Goal: Communication & Community: Answer question/provide support

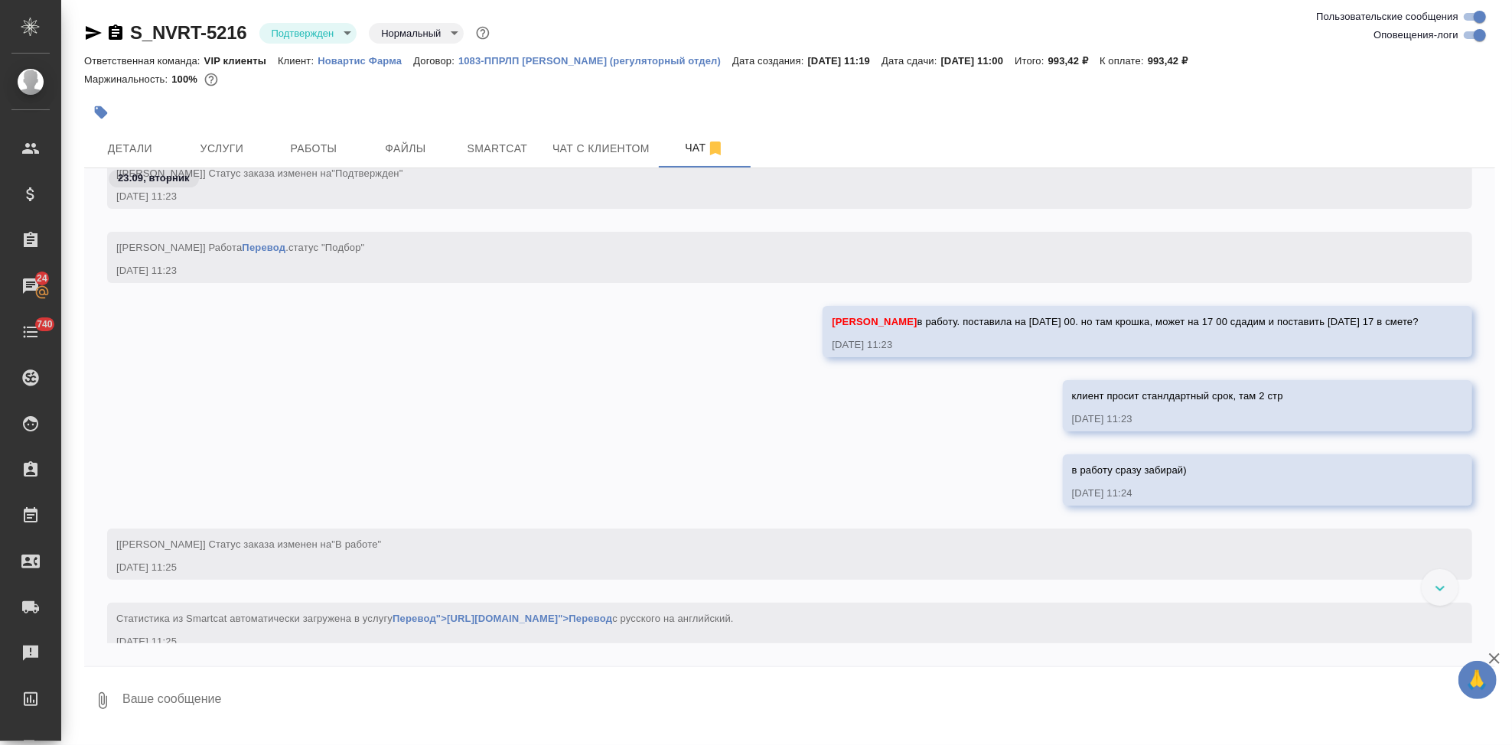
scroll to position [8656, 0]
click at [146, 151] on span "Детали" at bounding box center [129, 148] width 73 height 19
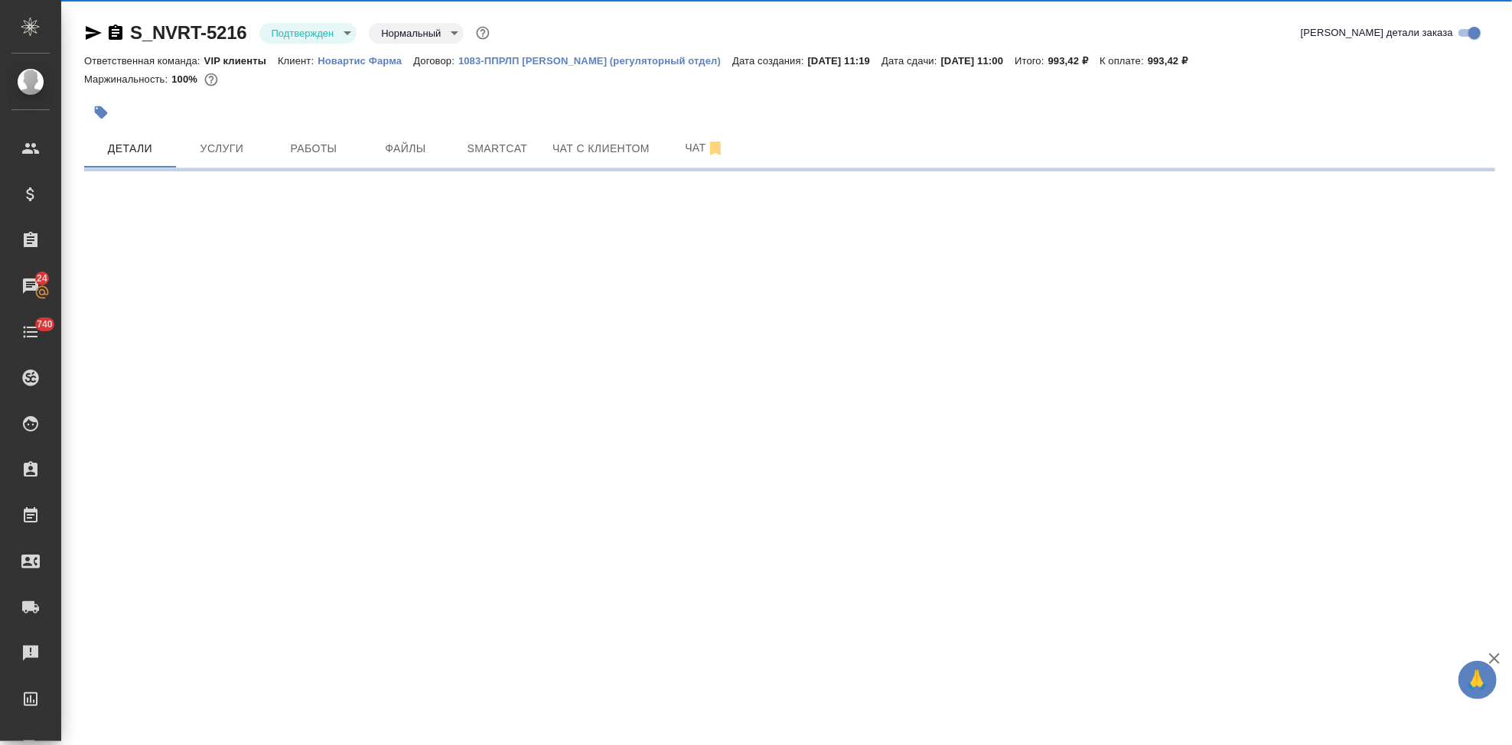
select select "RU"
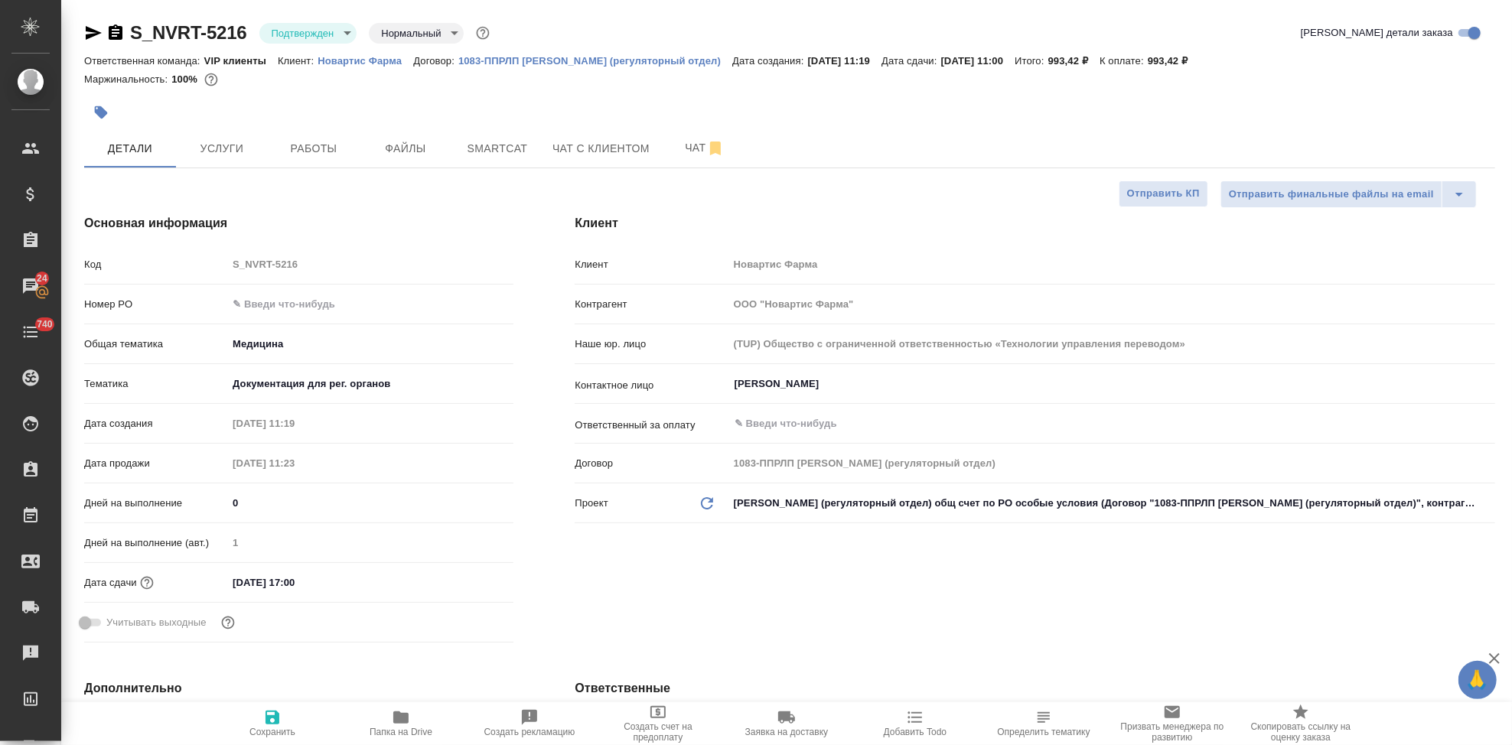
type textarea "x"
type input "[PERSON_NAME]"
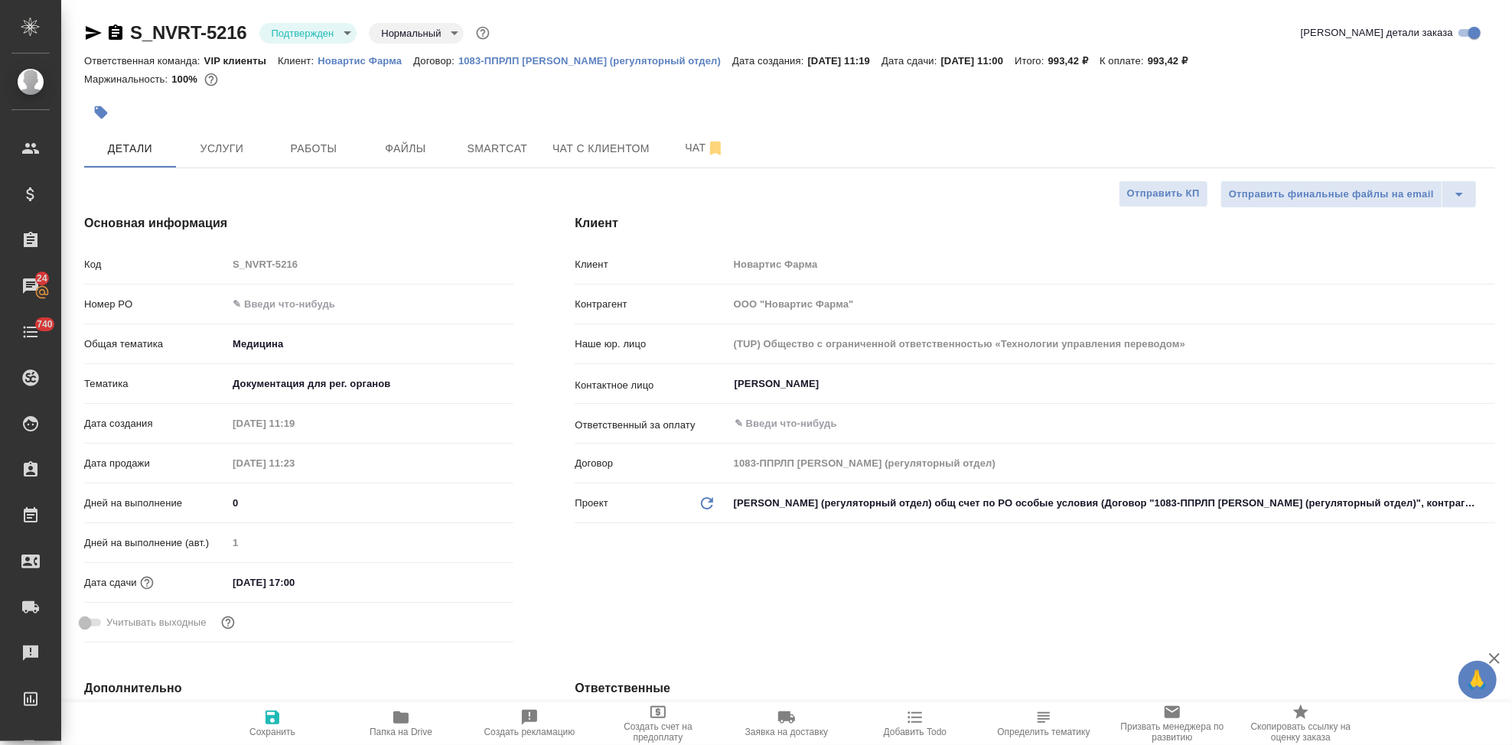
type textarea "x"
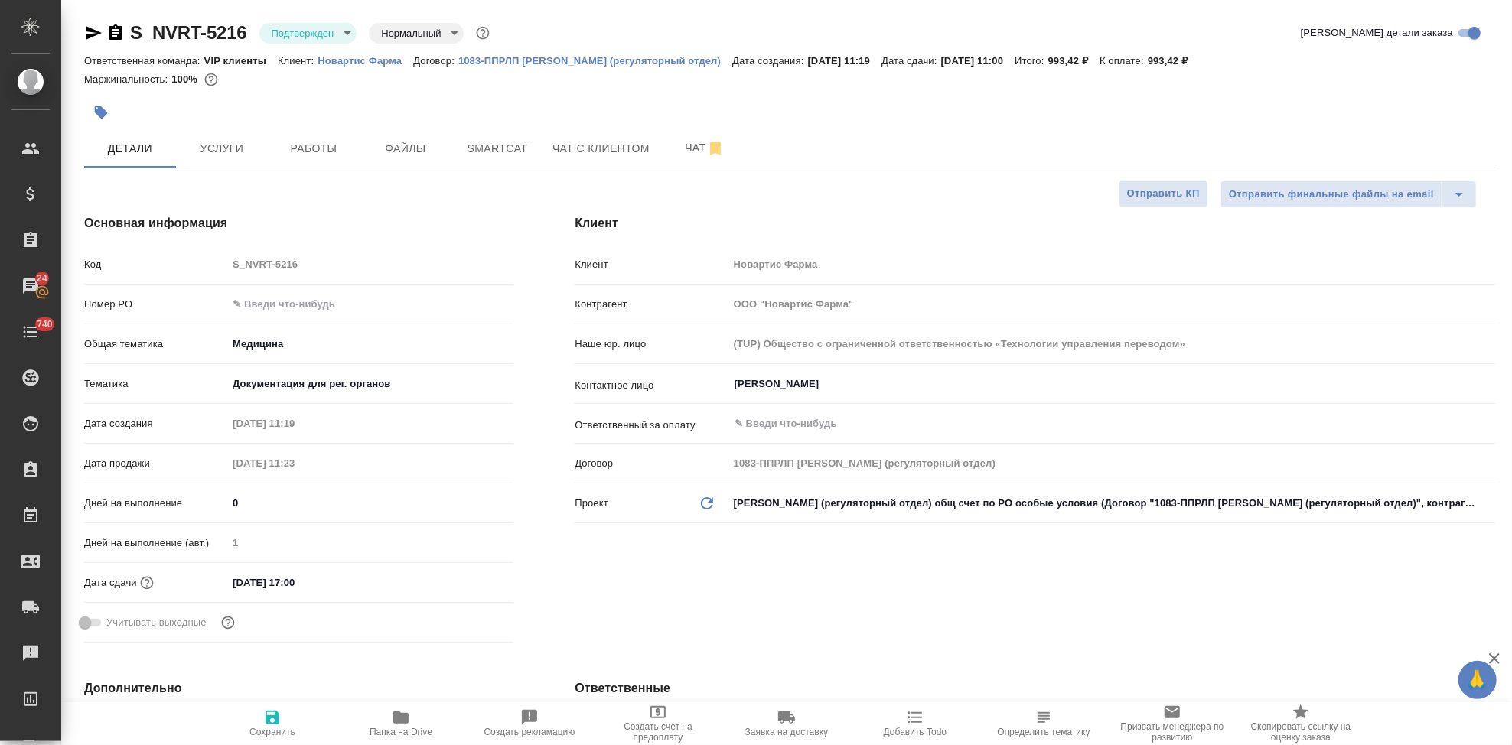
type textarea "x"
click at [373, 60] on p "Новартис Фарма" at bounding box center [366, 60] width 96 height 11
type textarea "x"
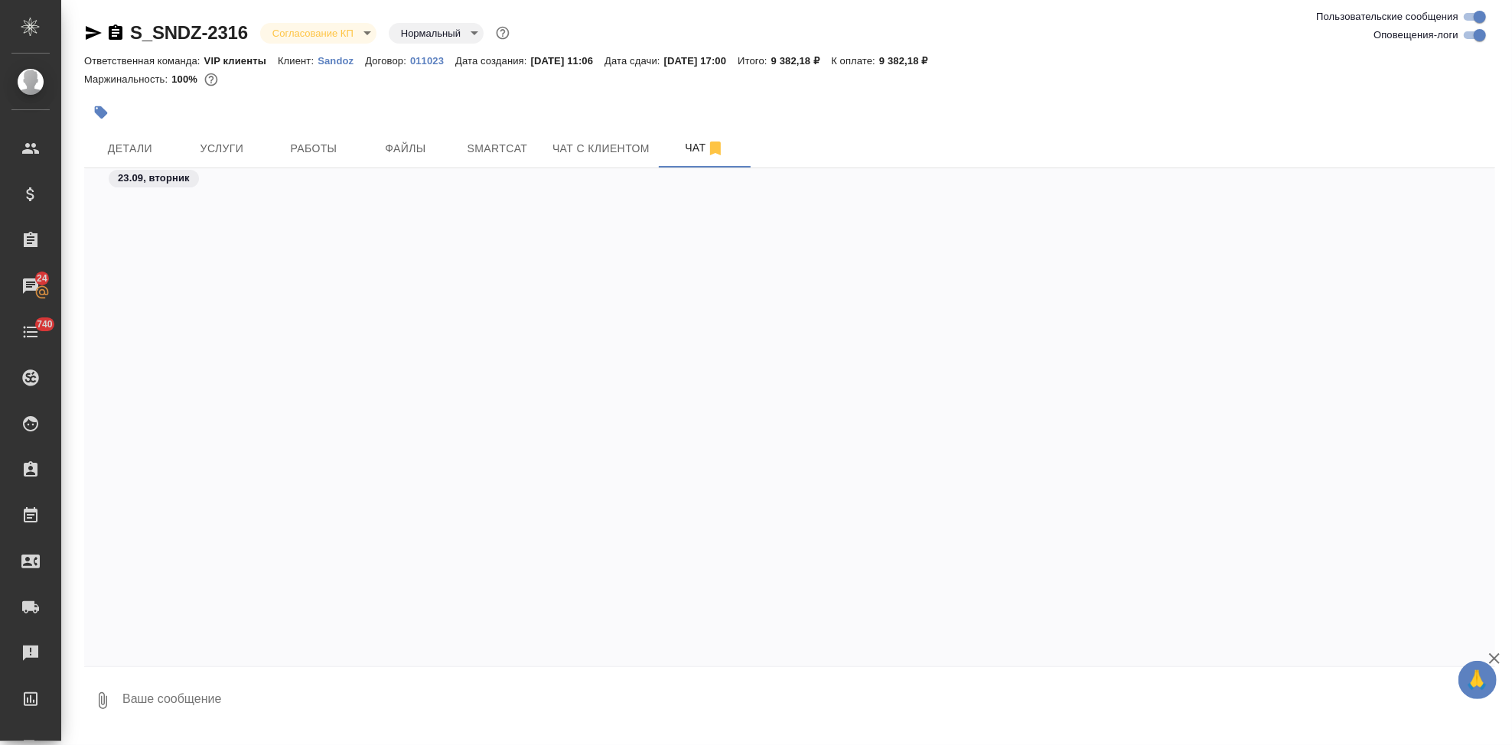
scroll to position [763, 0]
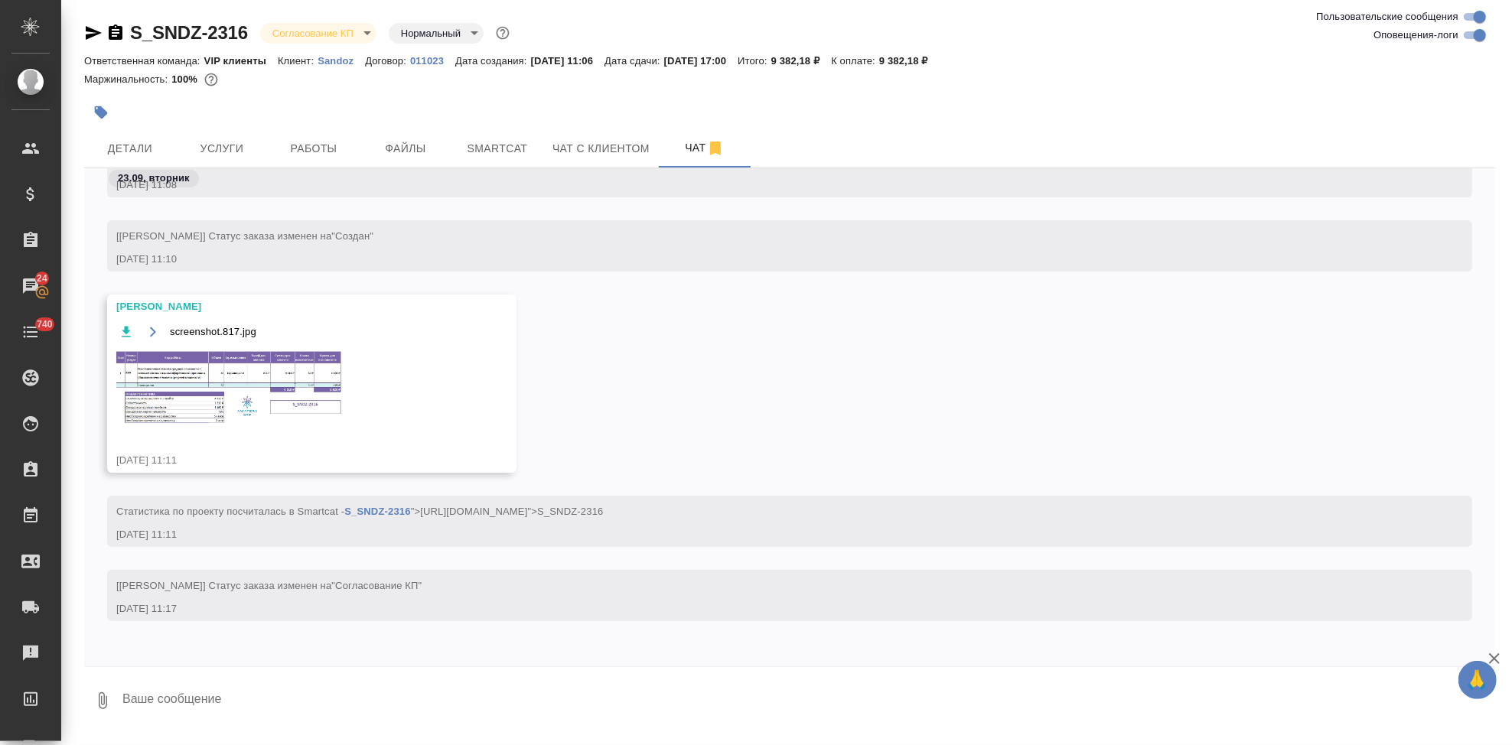
click at [361, 37] on body "🙏 .cls-1 fill:#fff; AWATERA Kabargina Anna Клиенты Спецификации Заказы 24 Чаты …" at bounding box center [756, 372] width 1512 height 745
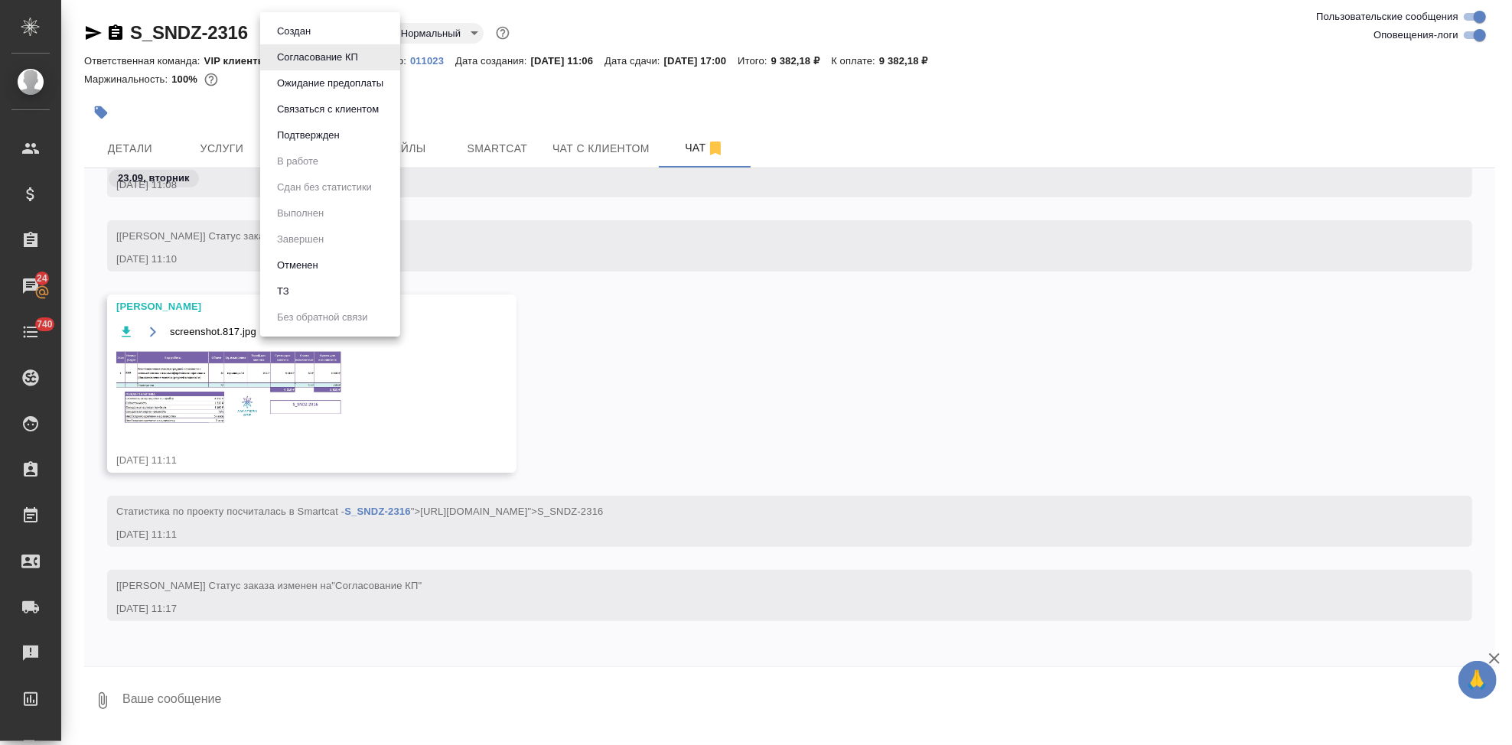
click at [351, 131] on li "Подтвержден" at bounding box center [330, 135] width 140 height 26
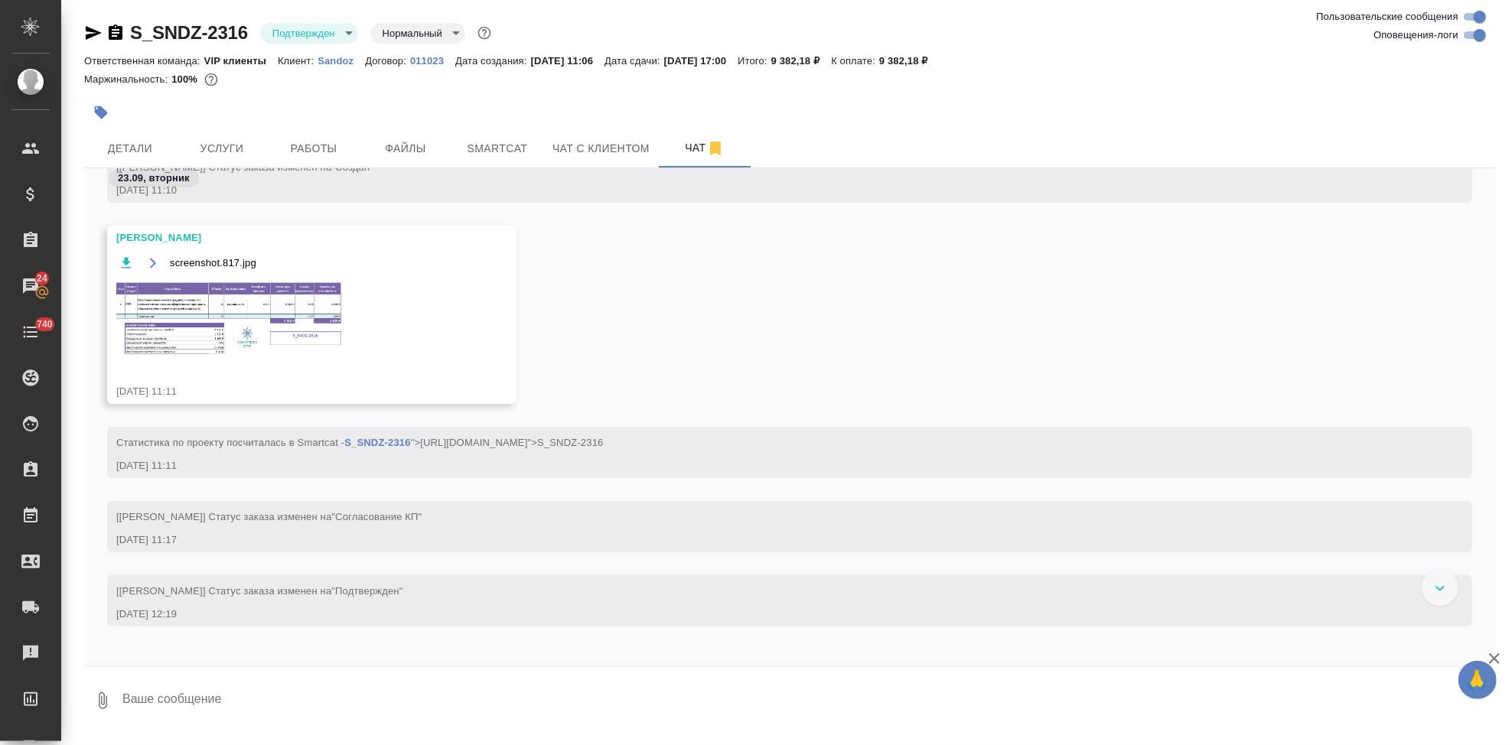
scroll to position [968, 0]
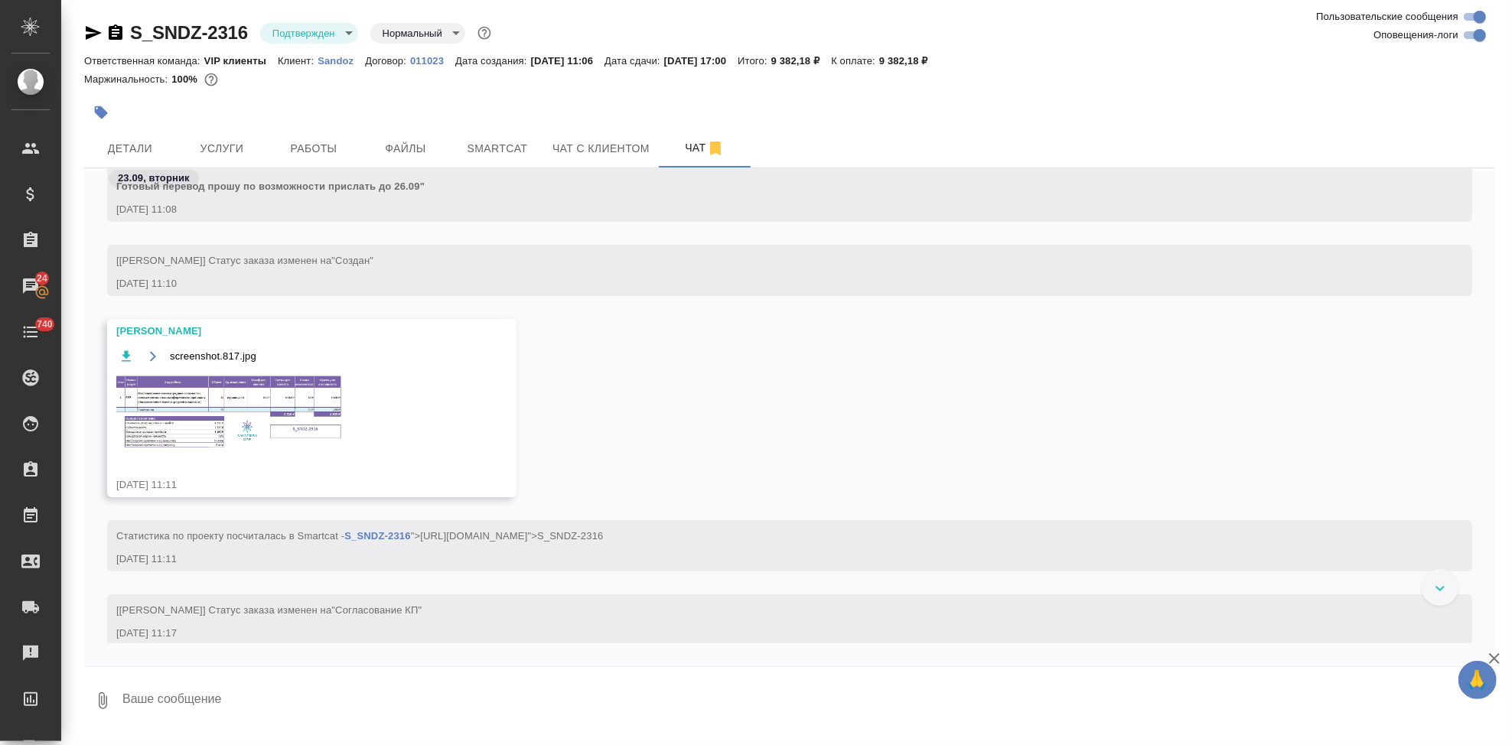
click at [183, 389] on img at bounding box center [231, 411] width 230 height 77
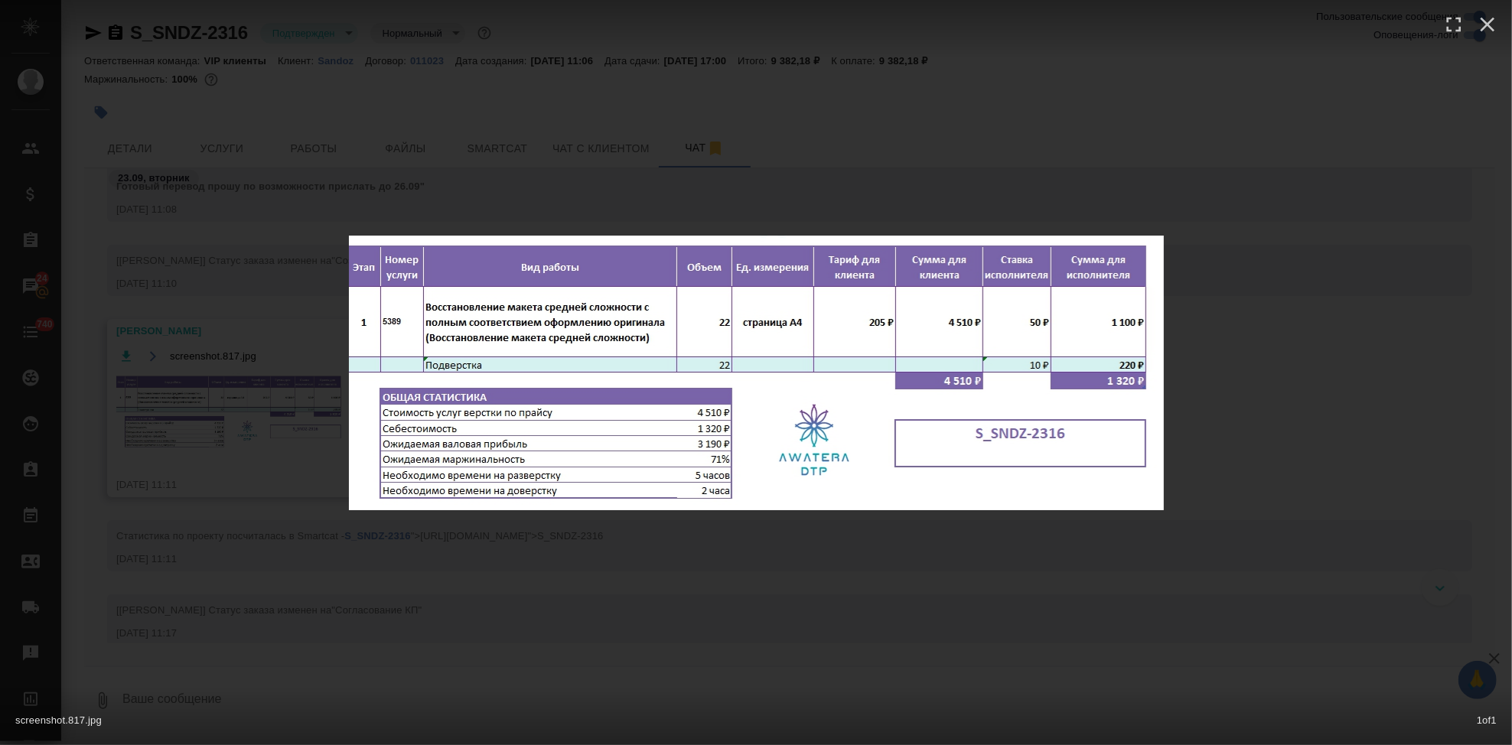
click at [693, 563] on div "screenshot.817.jpg 1 of 1" at bounding box center [756, 372] width 1512 height 745
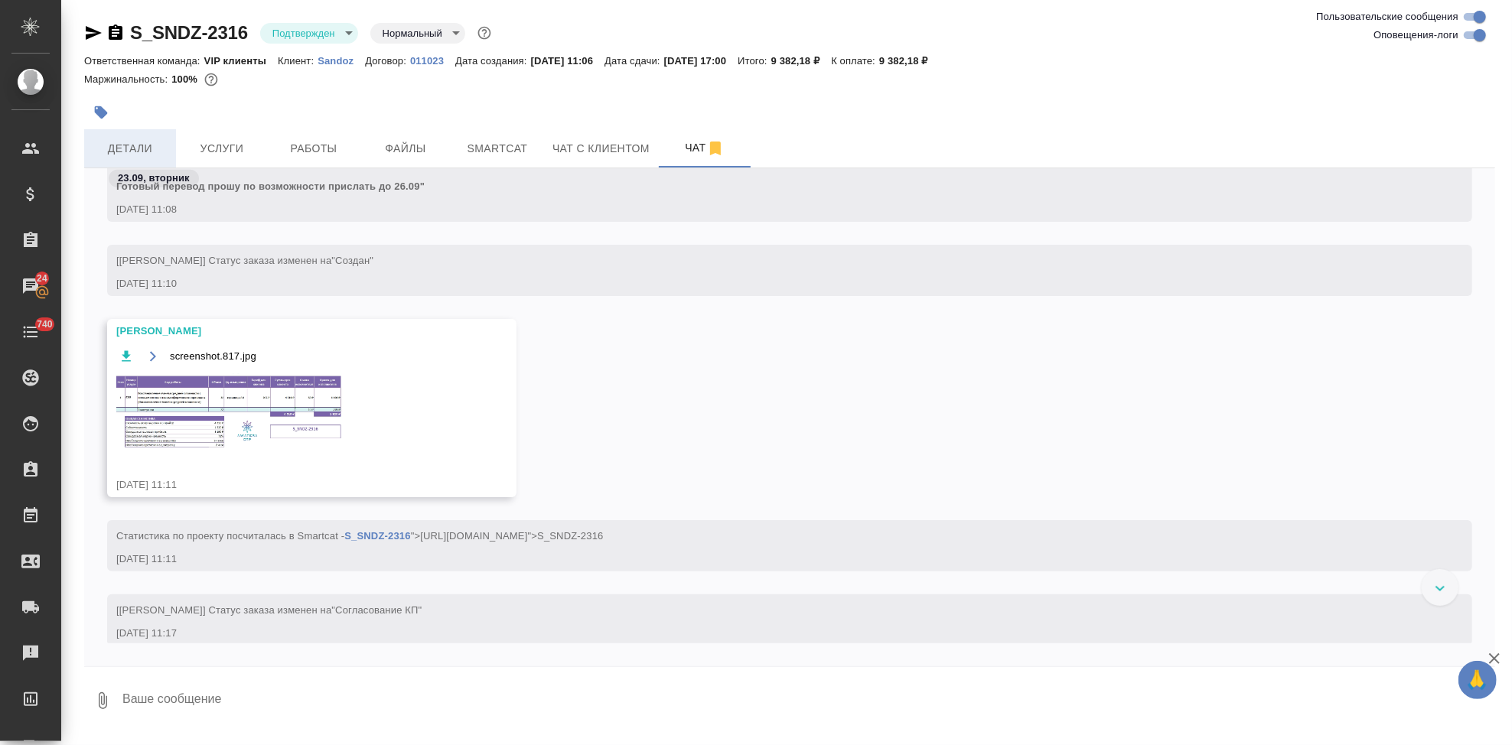
click at [141, 154] on span "Детали" at bounding box center [129, 148] width 73 height 19
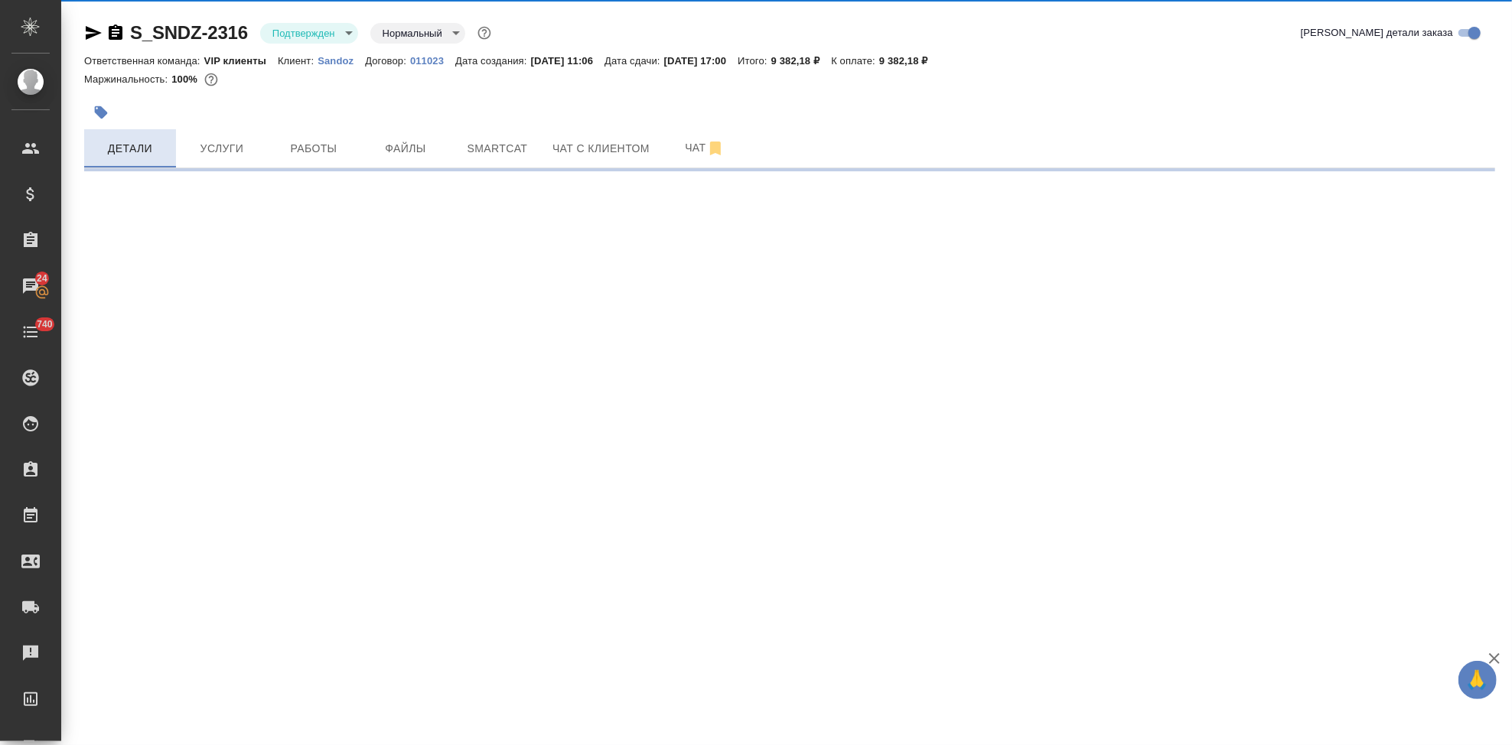
select select "RU"
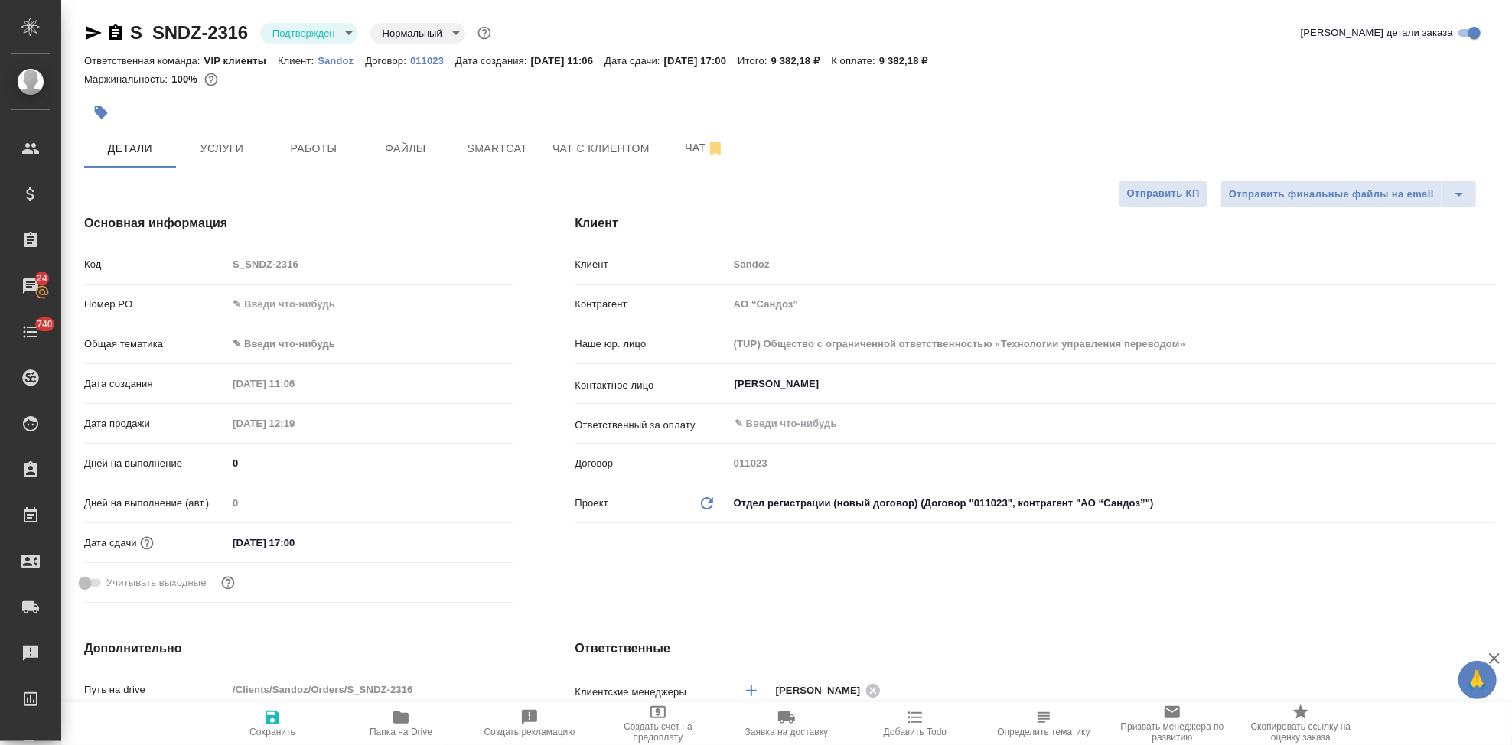
type textarea "x"
click at [676, 153] on span "Чат" at bounding box center [704, 148] width 73 height 19
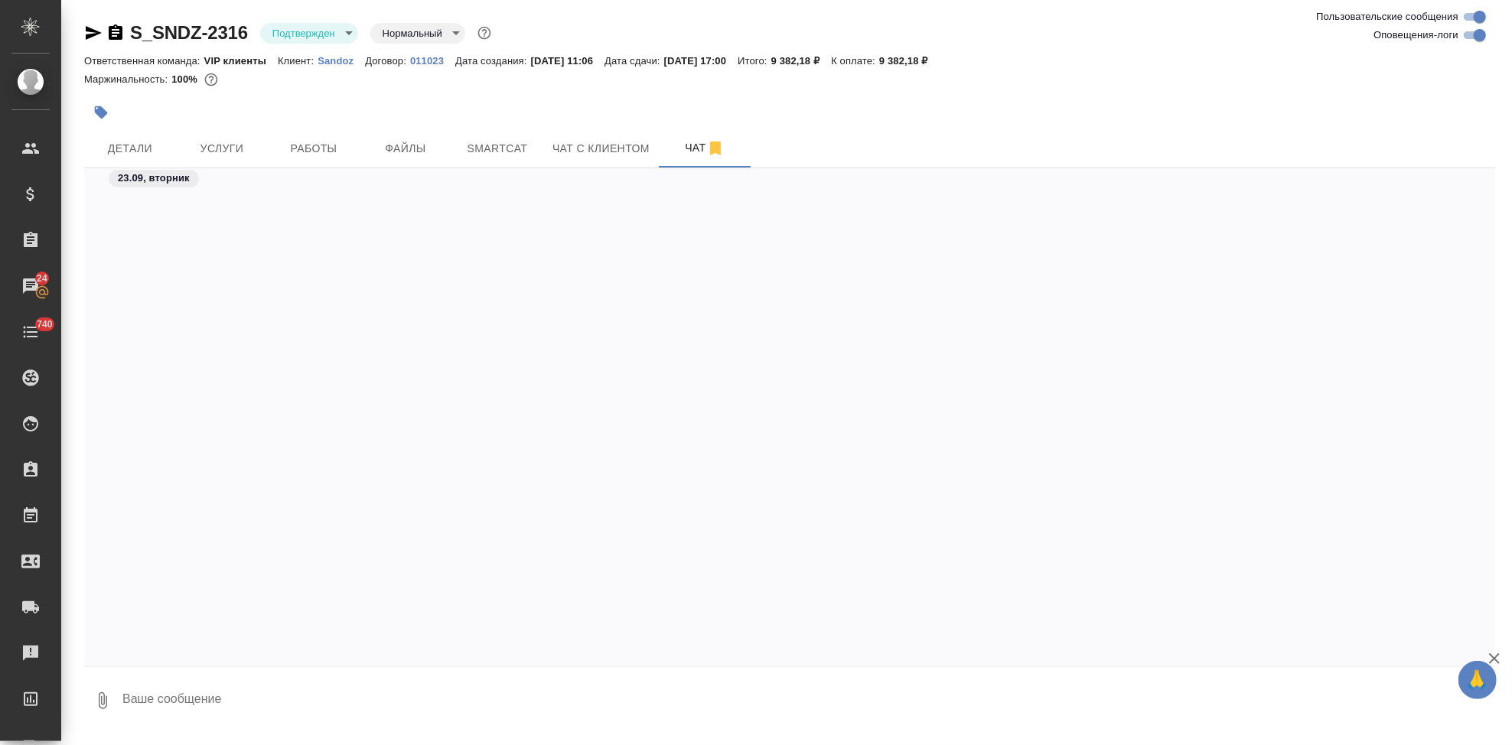
scroll to position [3414, 0]
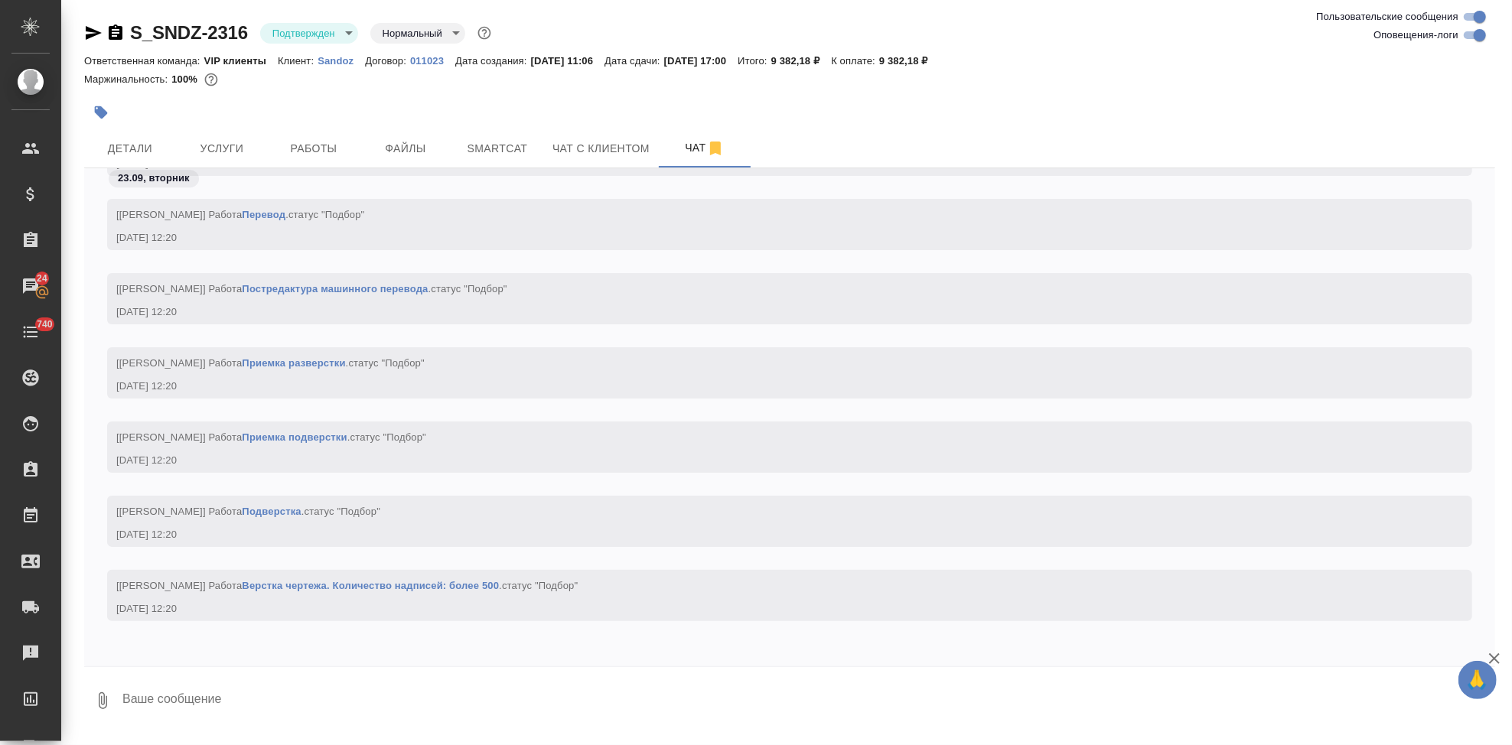
click at [356, 672] on div at bounding box center [789, 671] width 1411 height 8
click at [356, 683] on textarea at bounding box center [808, 701] width 1375 height 52
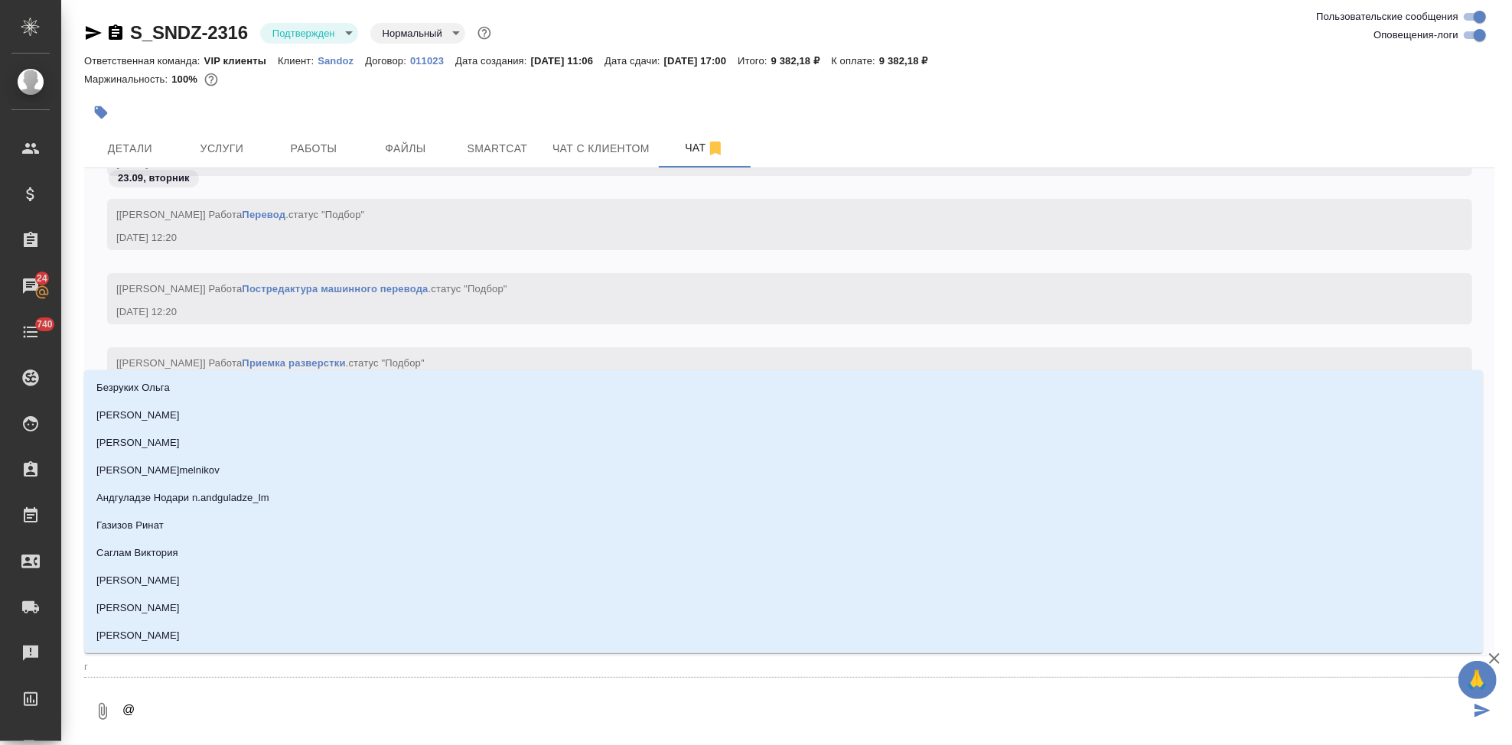
type textarea "@г"
type input "г"
type textarea "@го"
type input "го"
type textarea "@гор"
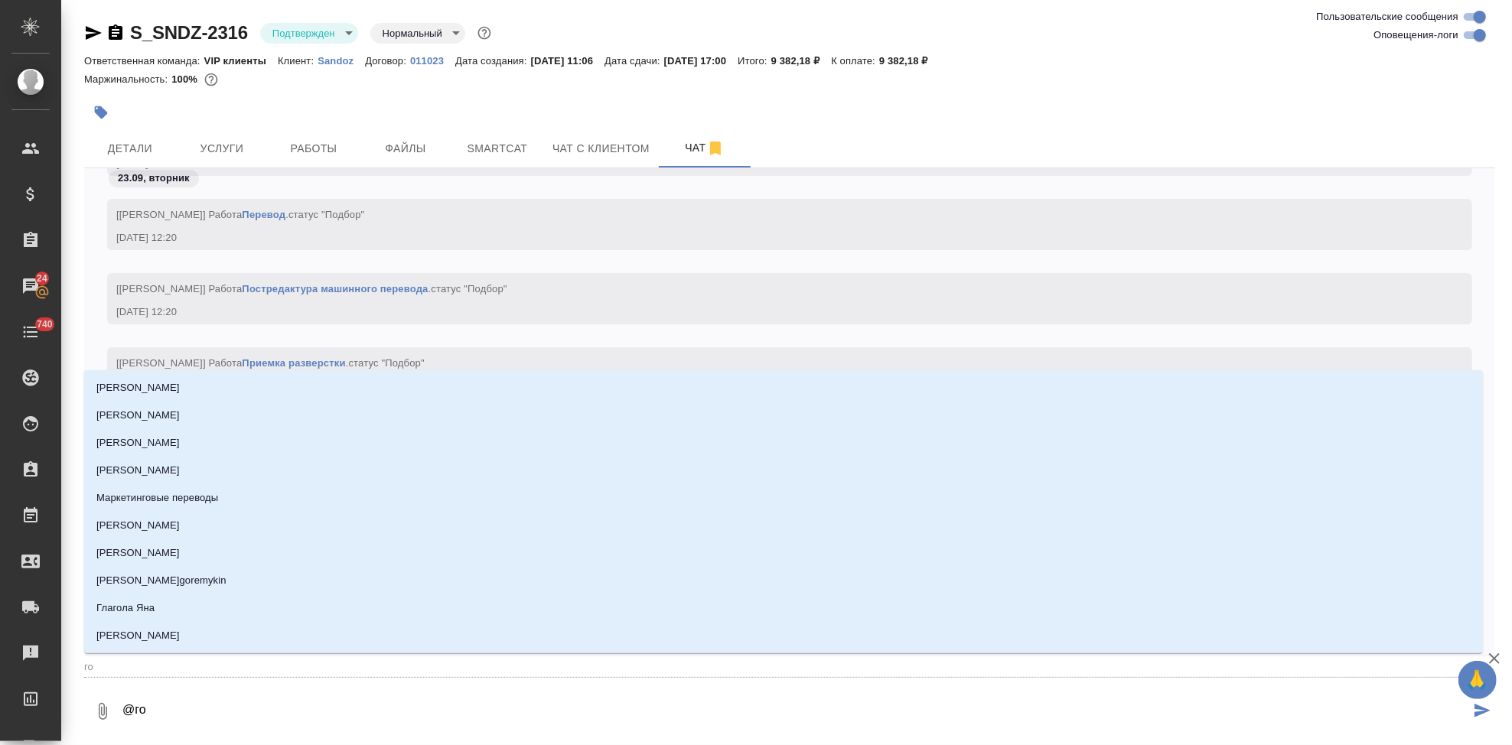
type input "гор"
type textarea "@горш"
type input "горш"
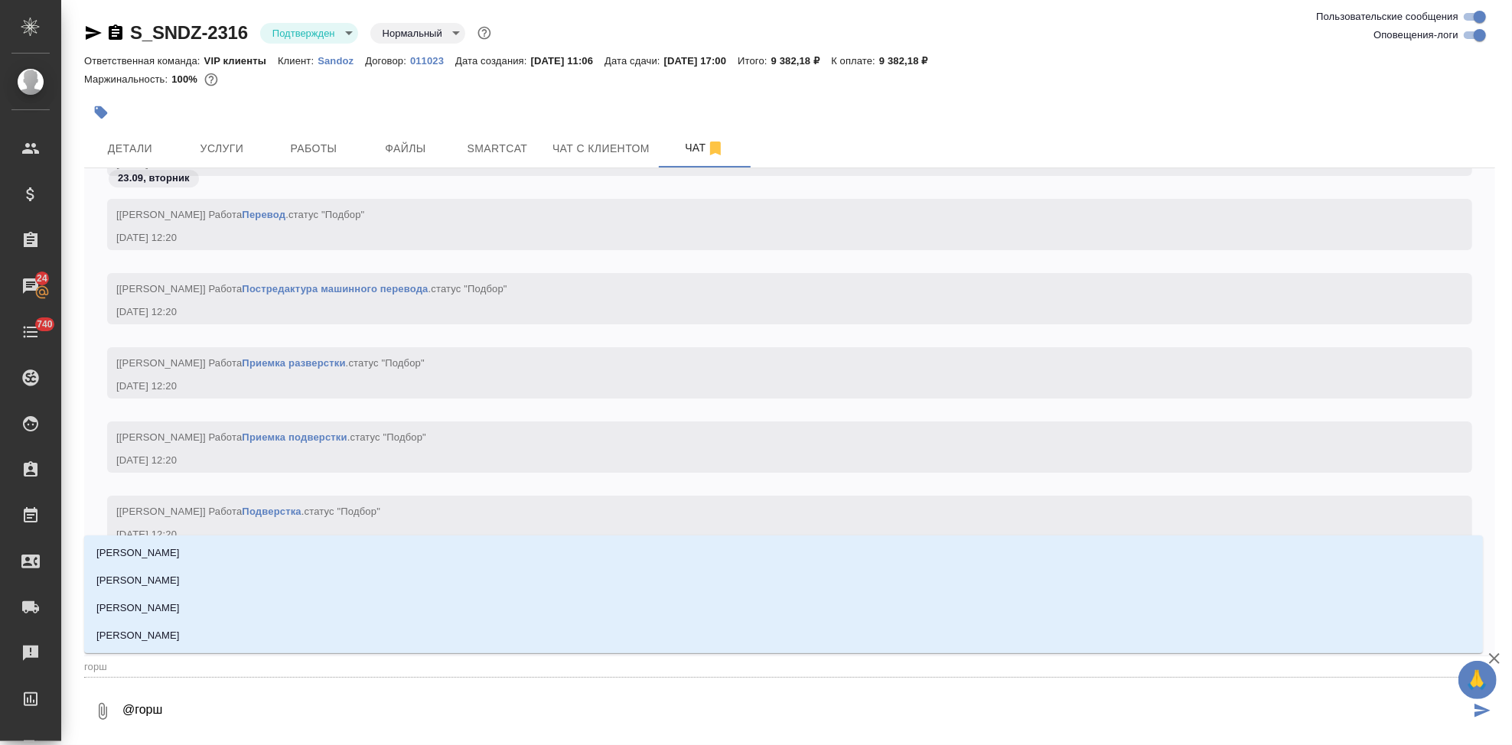
type textarea "@горшк"
type input "горшк"
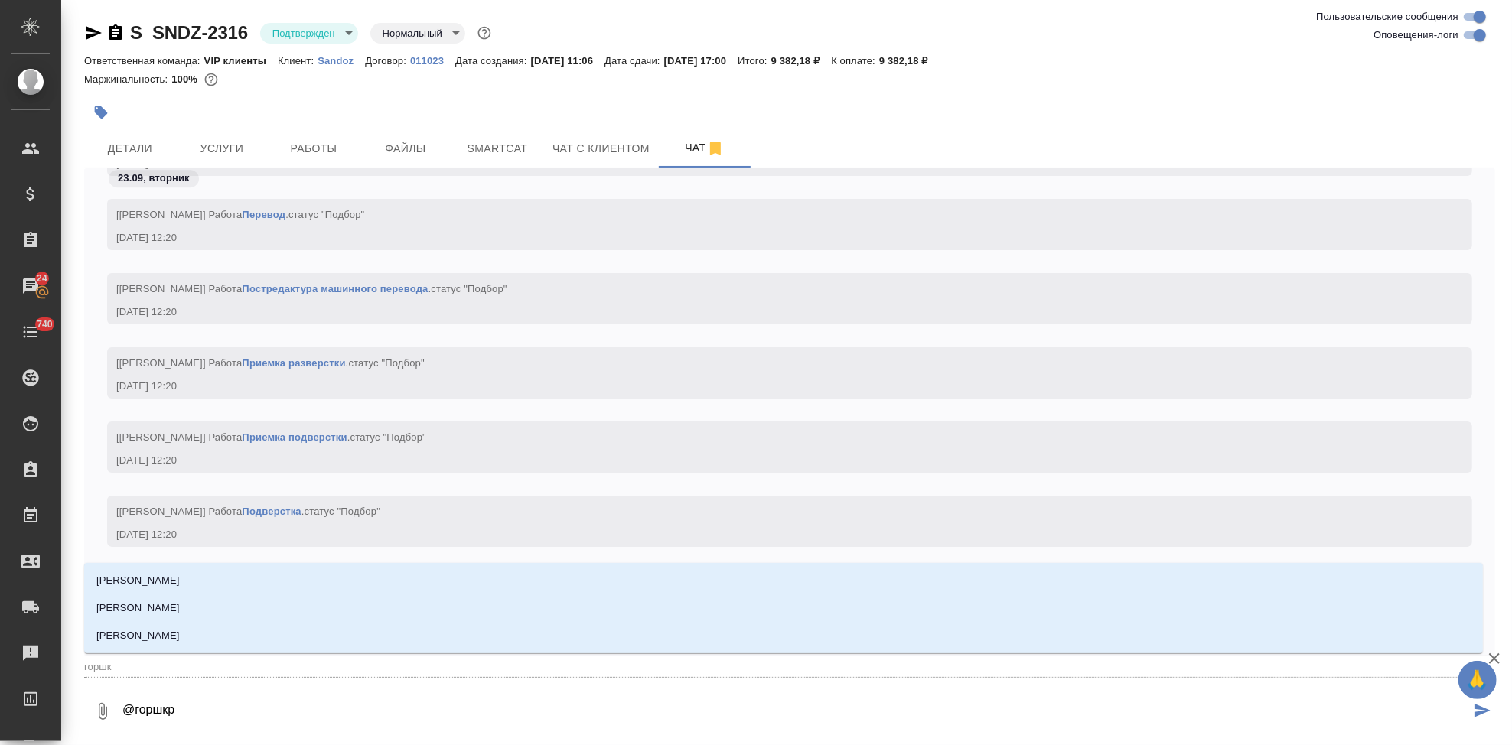
type textarea "@горшкро"
type input "горшкро"
type textarea "@горшкров"
type input "горшкров"
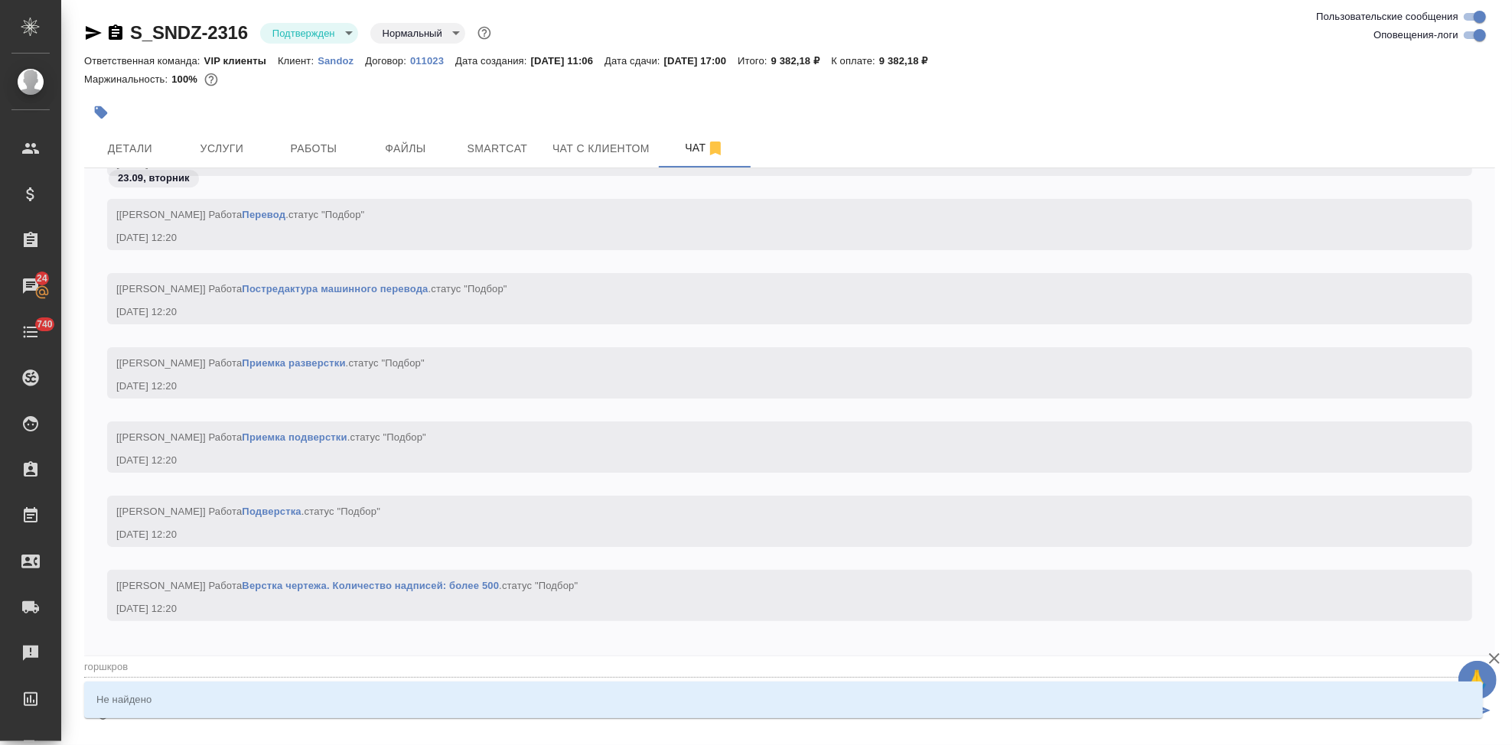
type textarea "@горшкрова"
type input "горшкрова"
type textarea "@горшкров"
type input "горшкров"
type textarea "@горшкро"
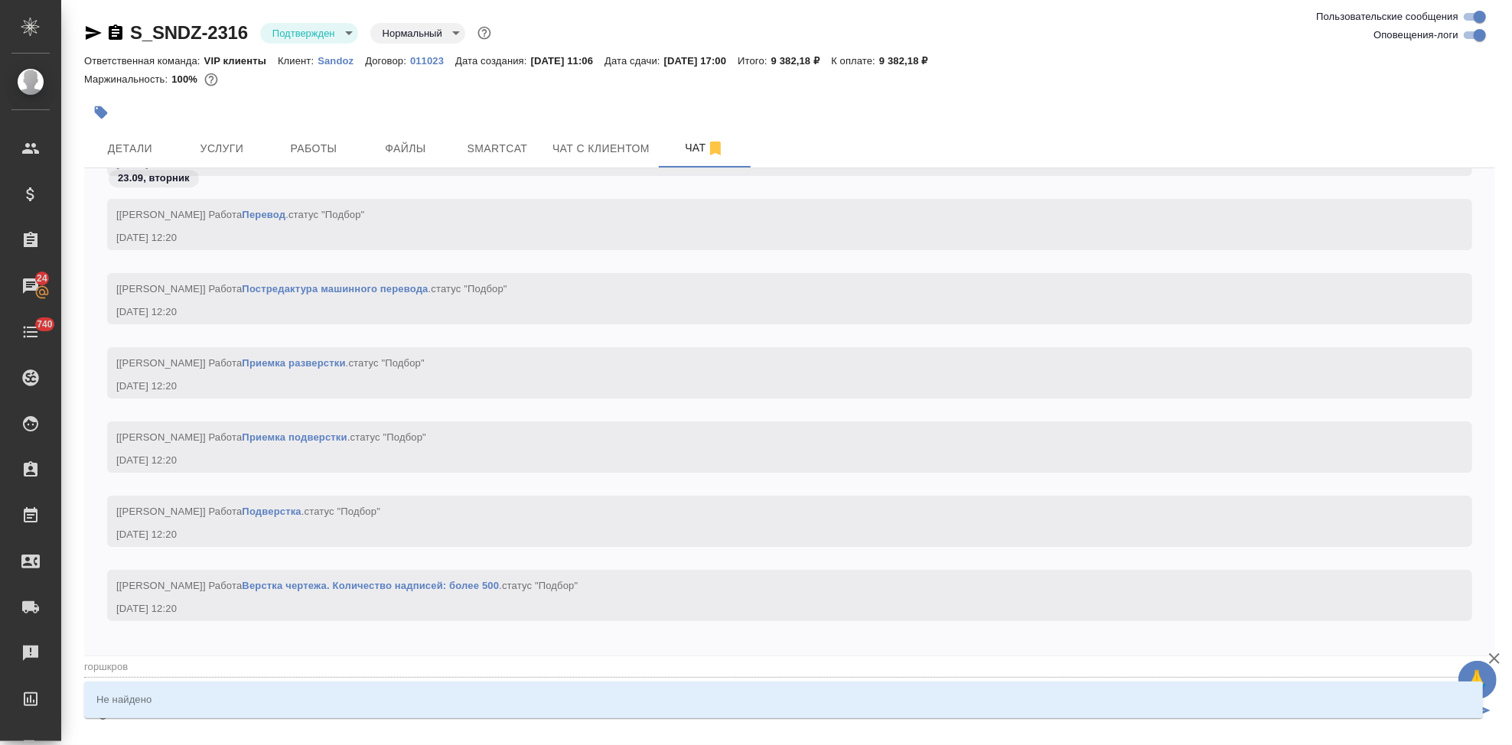
type input "горшкро"
type textarea "@горшкр"
type input "горшкр"
type textarea "@горшк"
type input "горшк"
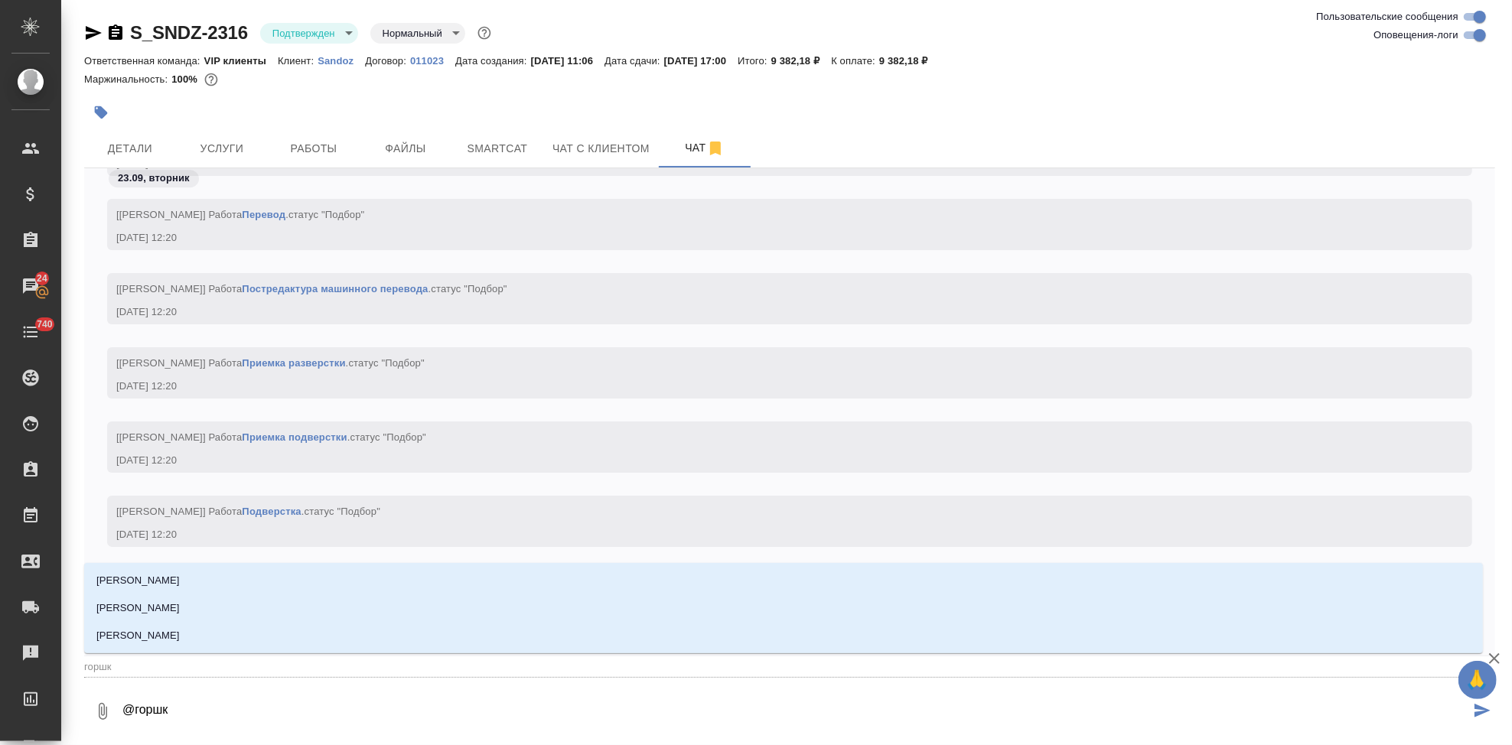
type textarea "@горш"
type input "горш"
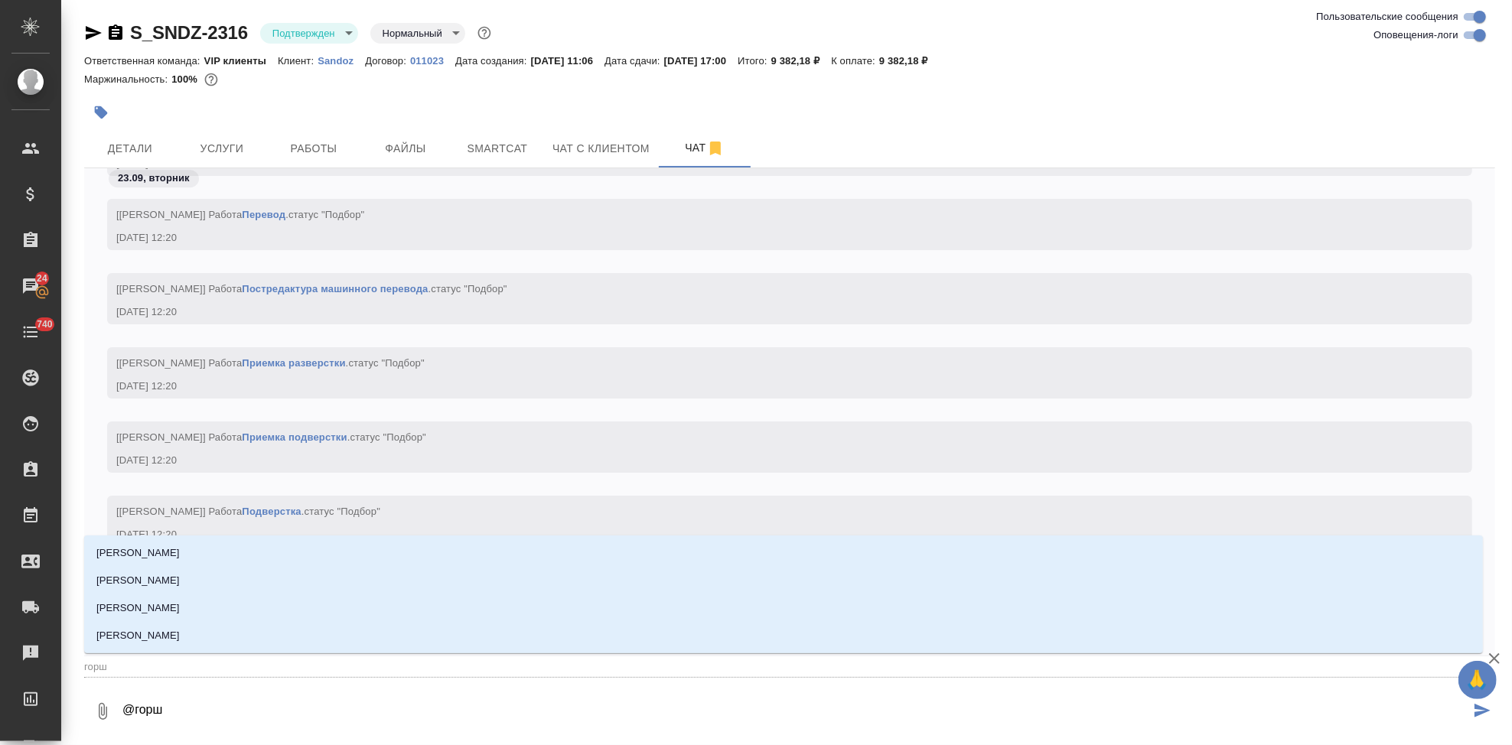
type textarea "@горшк"
type input "горшк"
type textarea "@горшко"
type input "горшко"
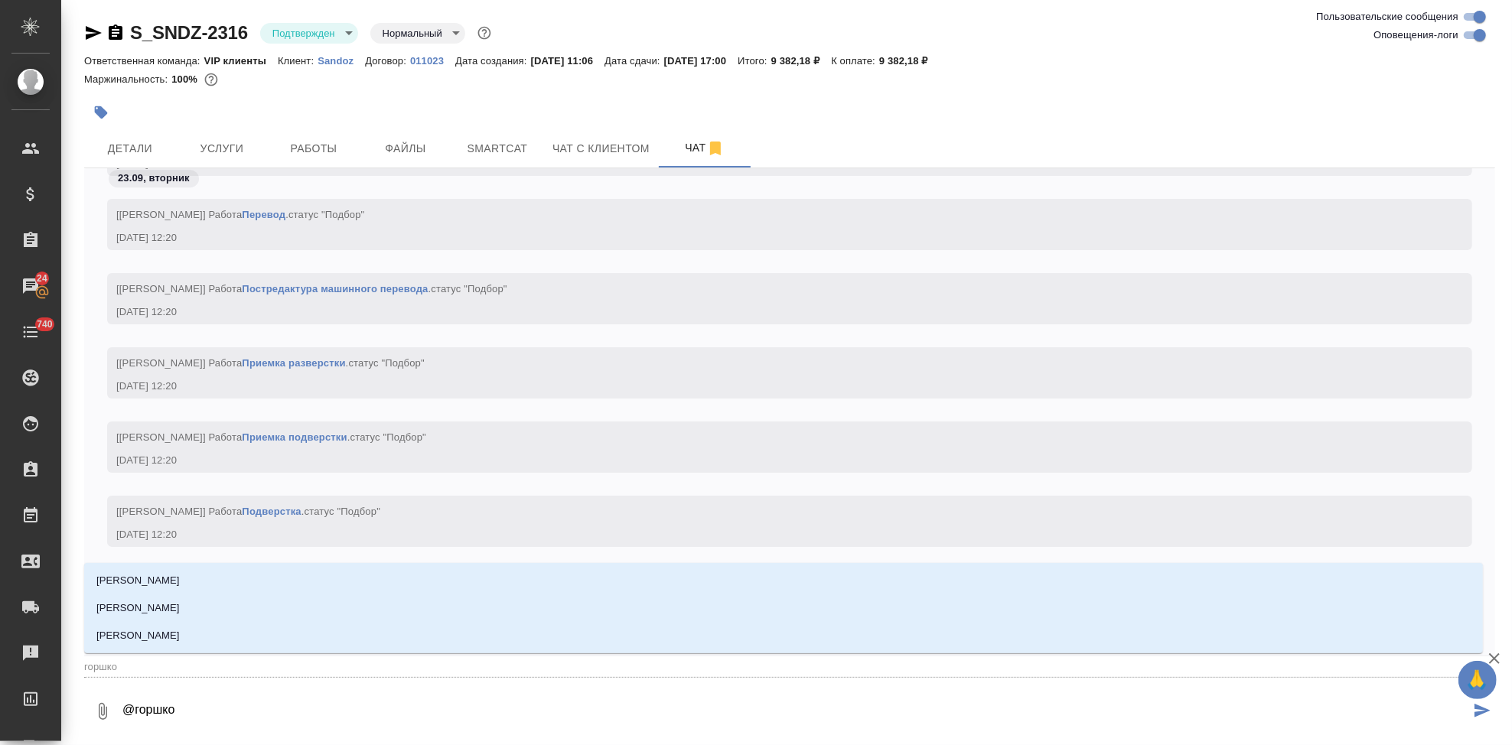
type textarea "@горшков"
type input "горшков"
type textarea "@горшкова"
type input "горшкова"
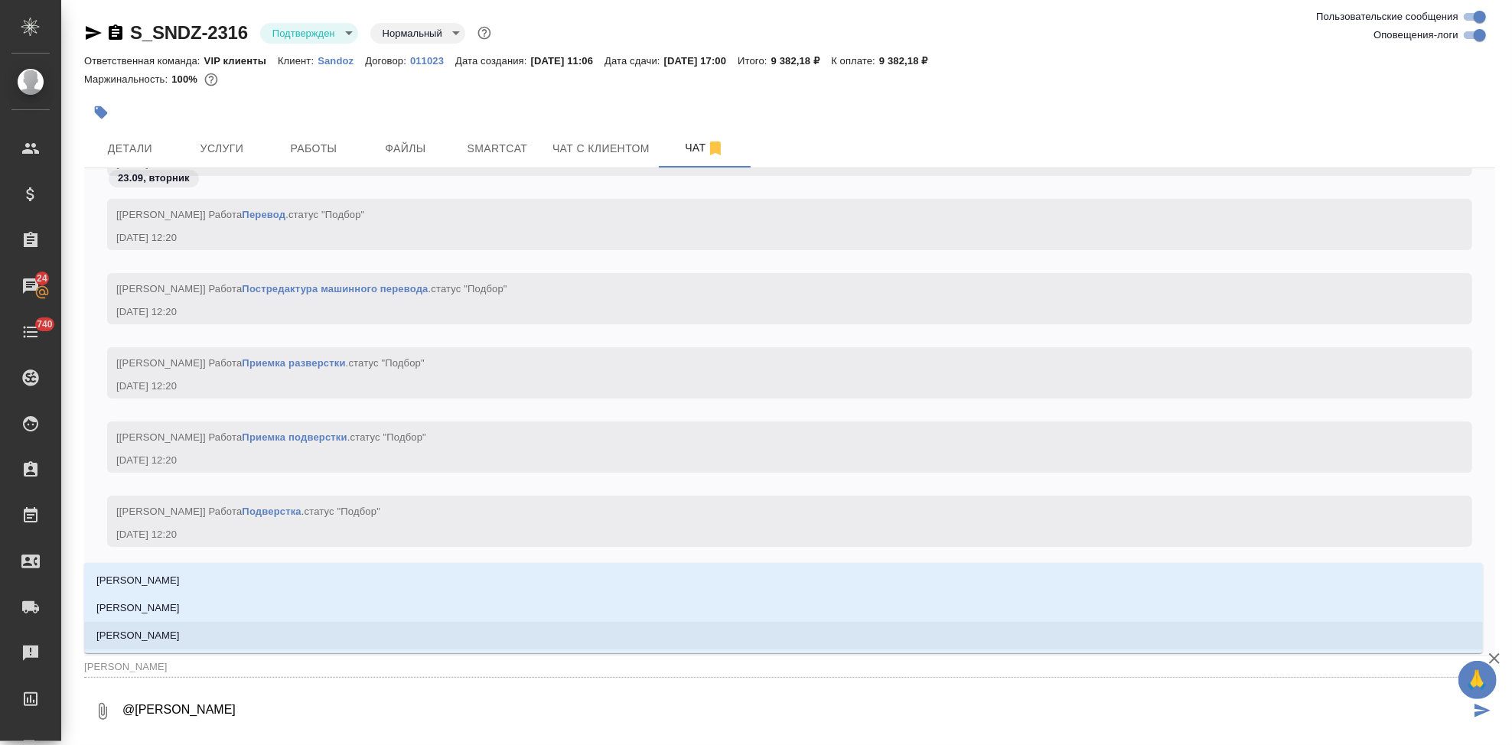
click at [252, 638] on li "Горшкова Валентина" at bounding box center [783, 636] width 1399 height 28
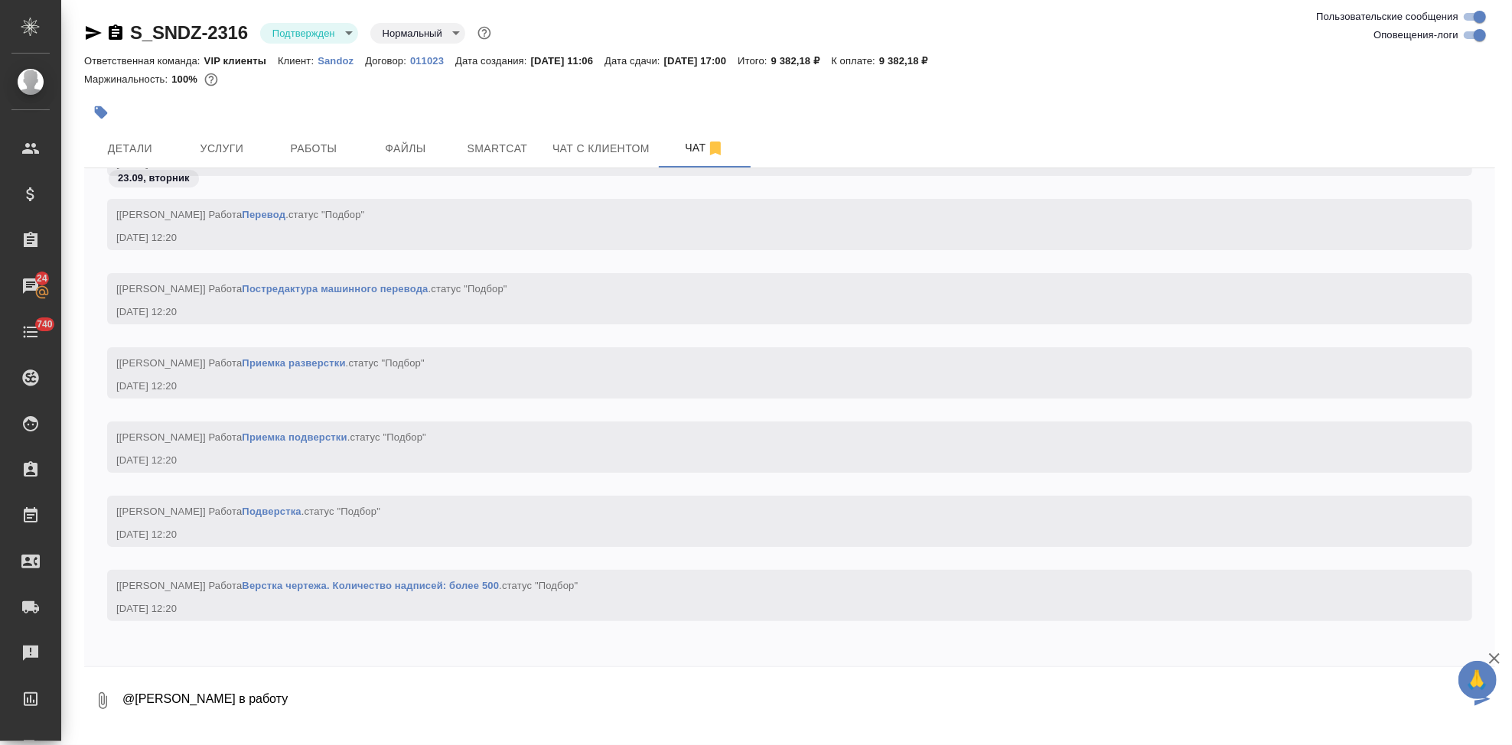
type textarea "@Горшкова Валентина в работу"
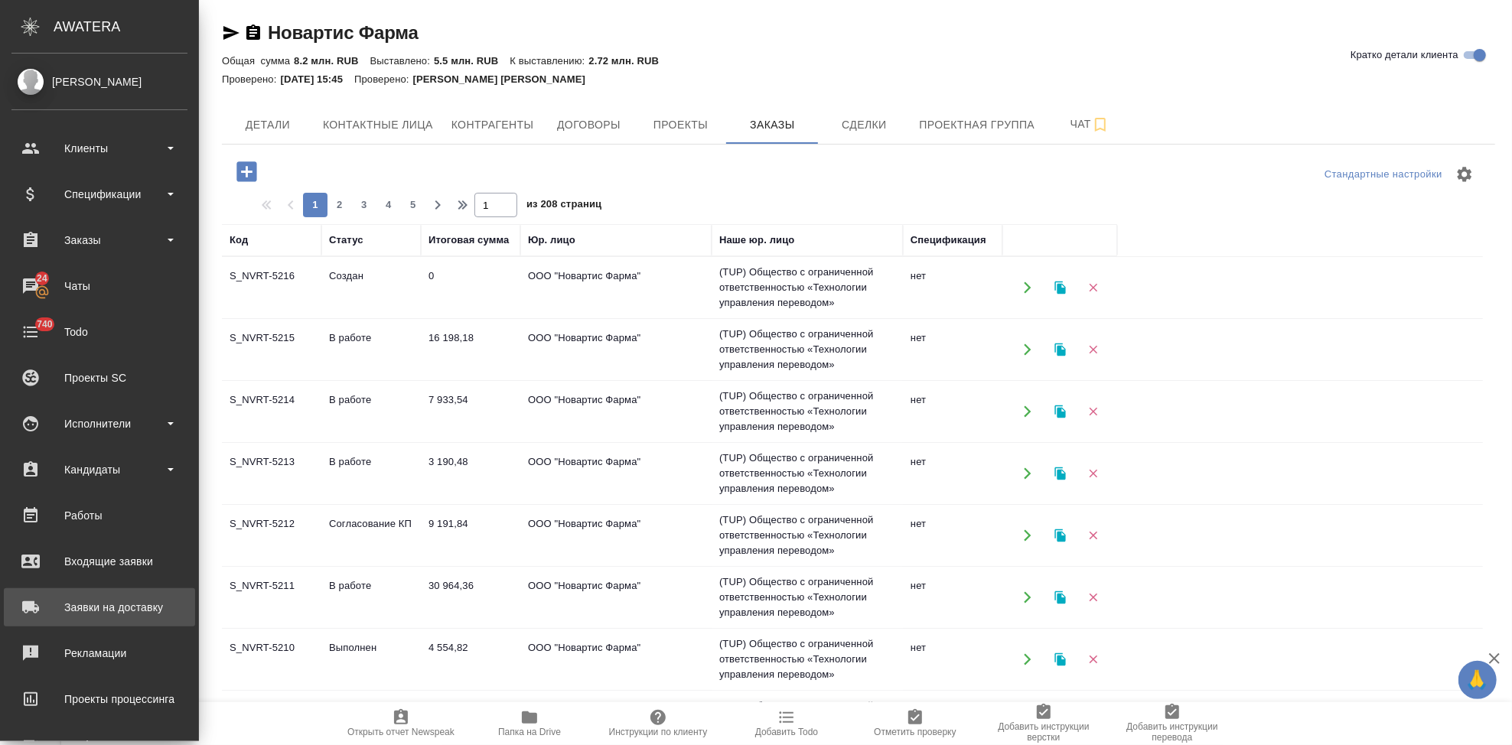
click at [80, 615] on div "Заявки на доставку" at bounding box center [99, 607] width 176 height 23
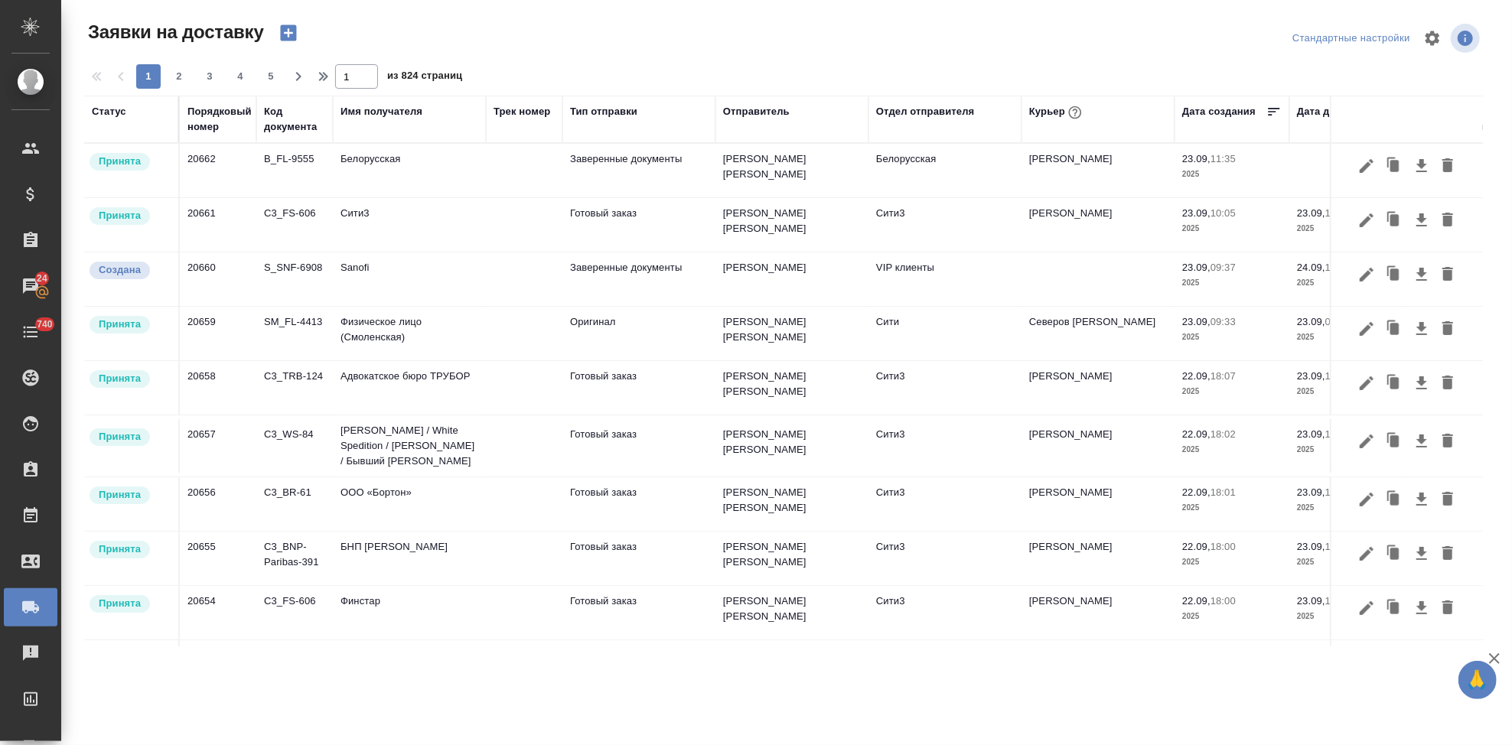
click at [753, 115] on div "Отправитель" at bounding box center [756, 111] width 67 height 15
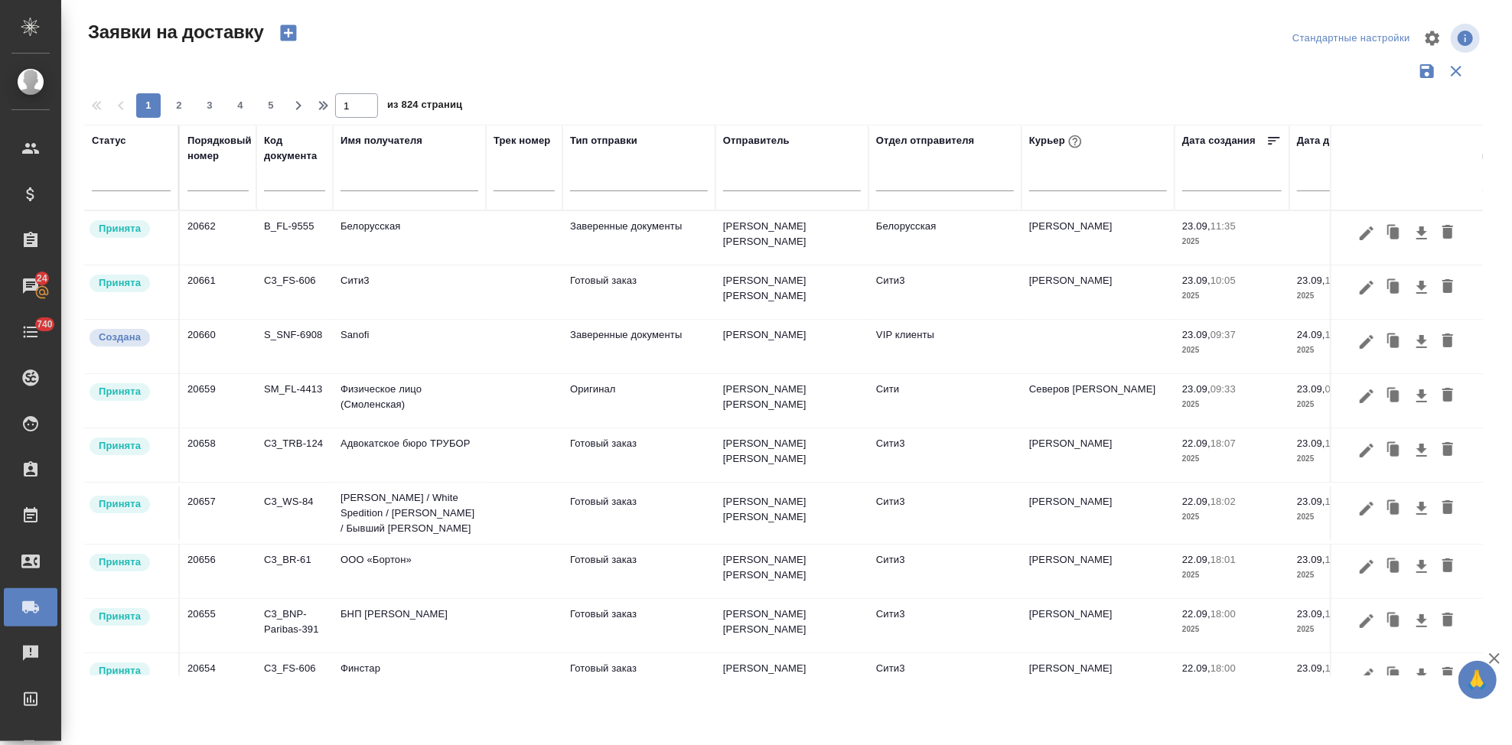
click at [757, 139] on div "Отправитель" at bounding box center [756, 140] width 67 height 15
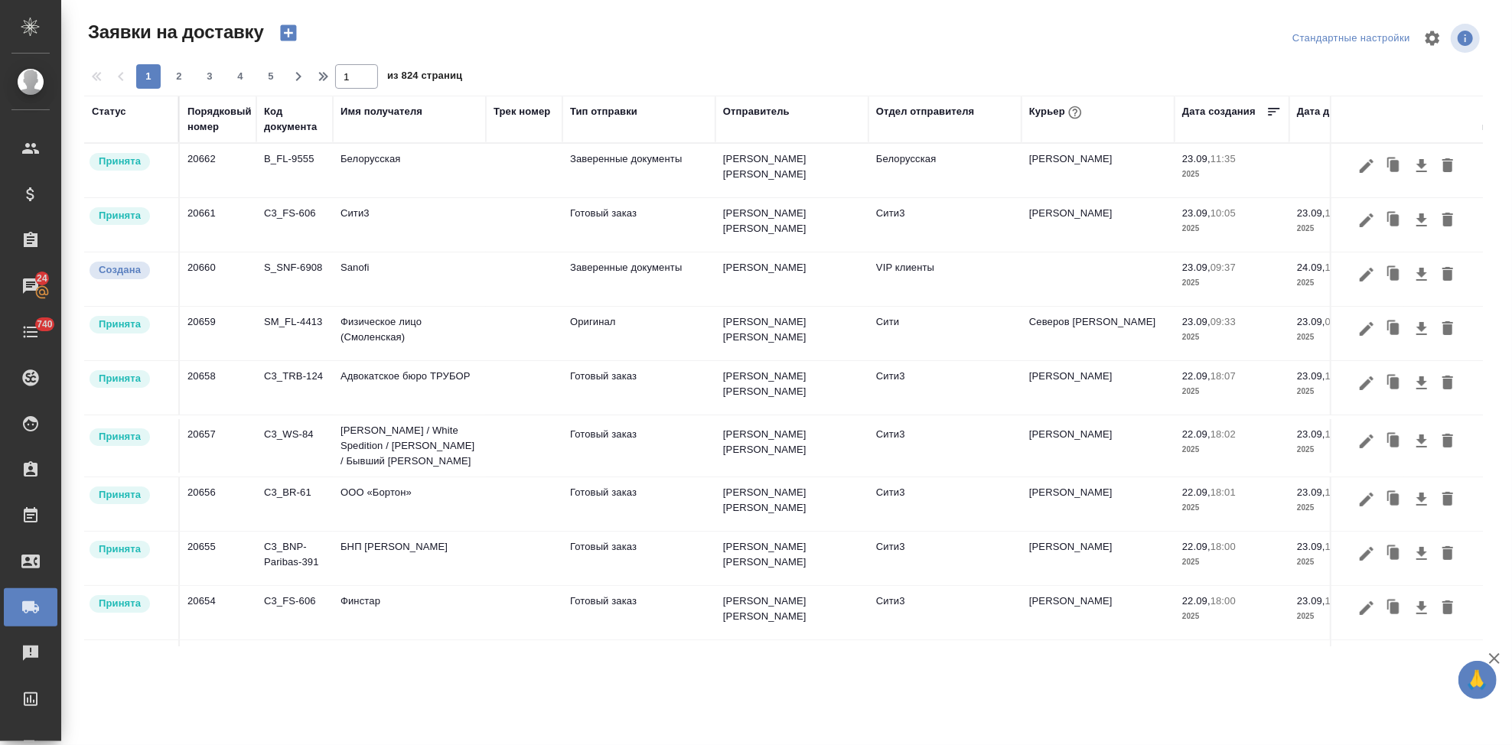
click at [757, 174] on td "Богомолова Анастасия" at bounding box center [792, 171] width 153 height 54
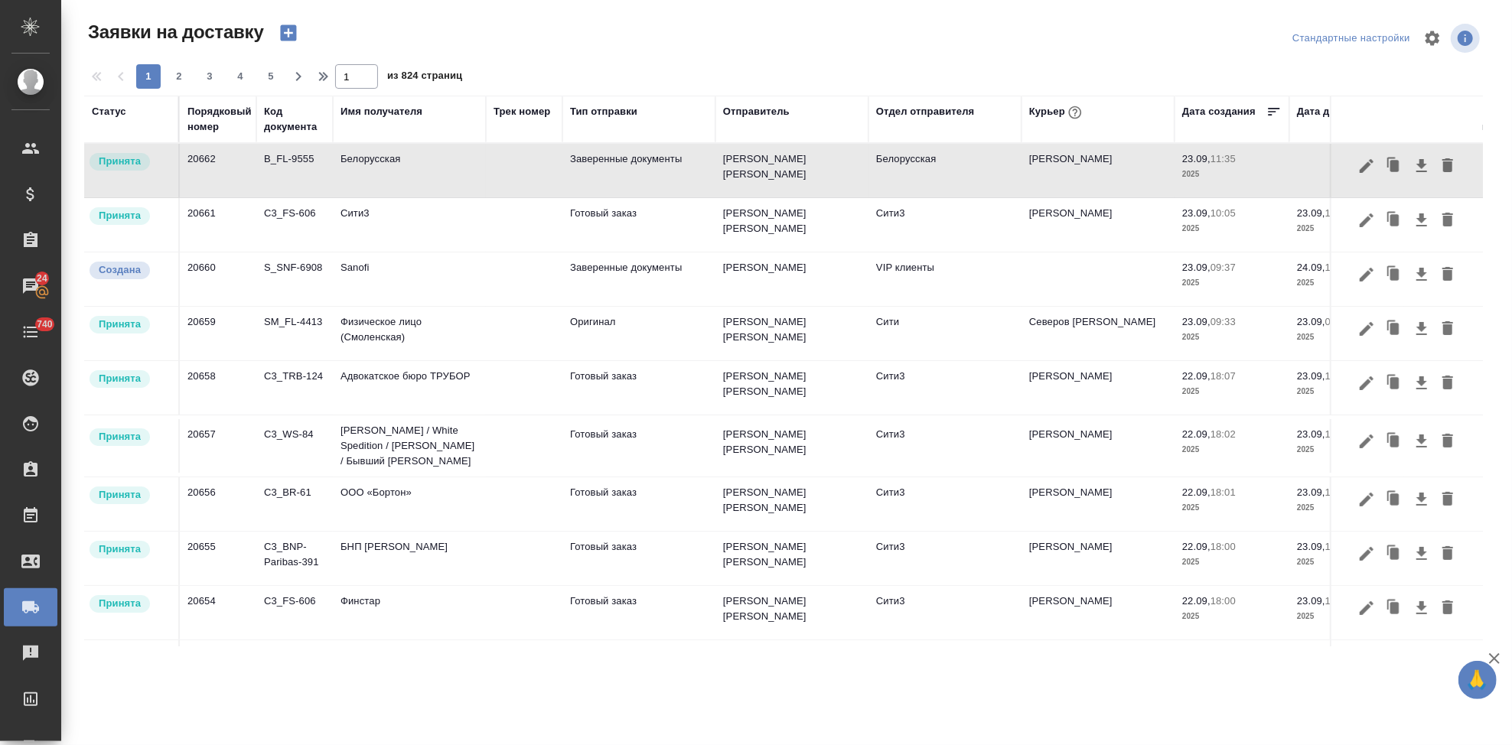
click at [758, 113] on div "Отправитель" at bounding box center [756, 111] width 67 height 15
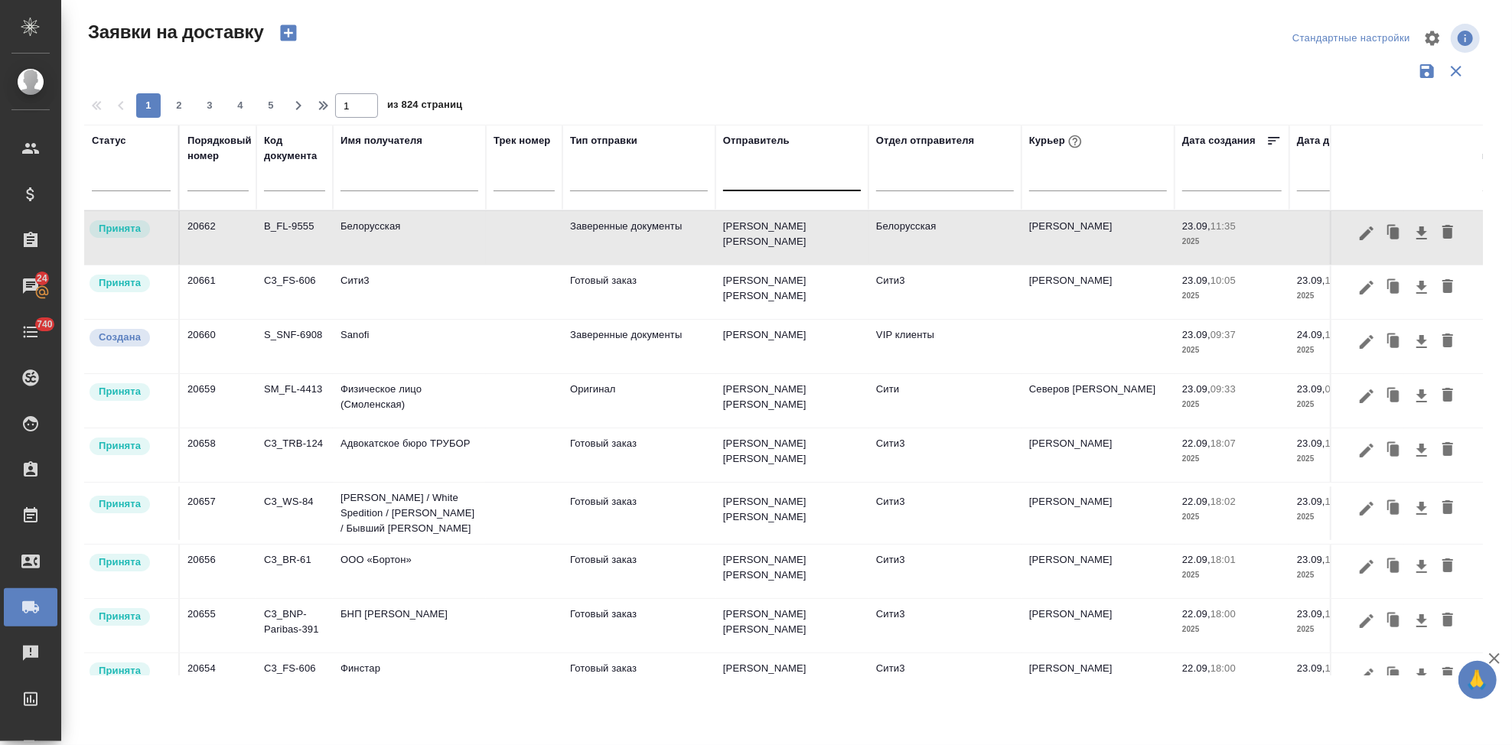
click at [767, 182] on div at bounding box center [792, 176] width 138 height 22
type input "кабаргин"
click at [764, 223] on div "[PERSON_NAME]" at bounding box center [838, 225] width 230 height 28
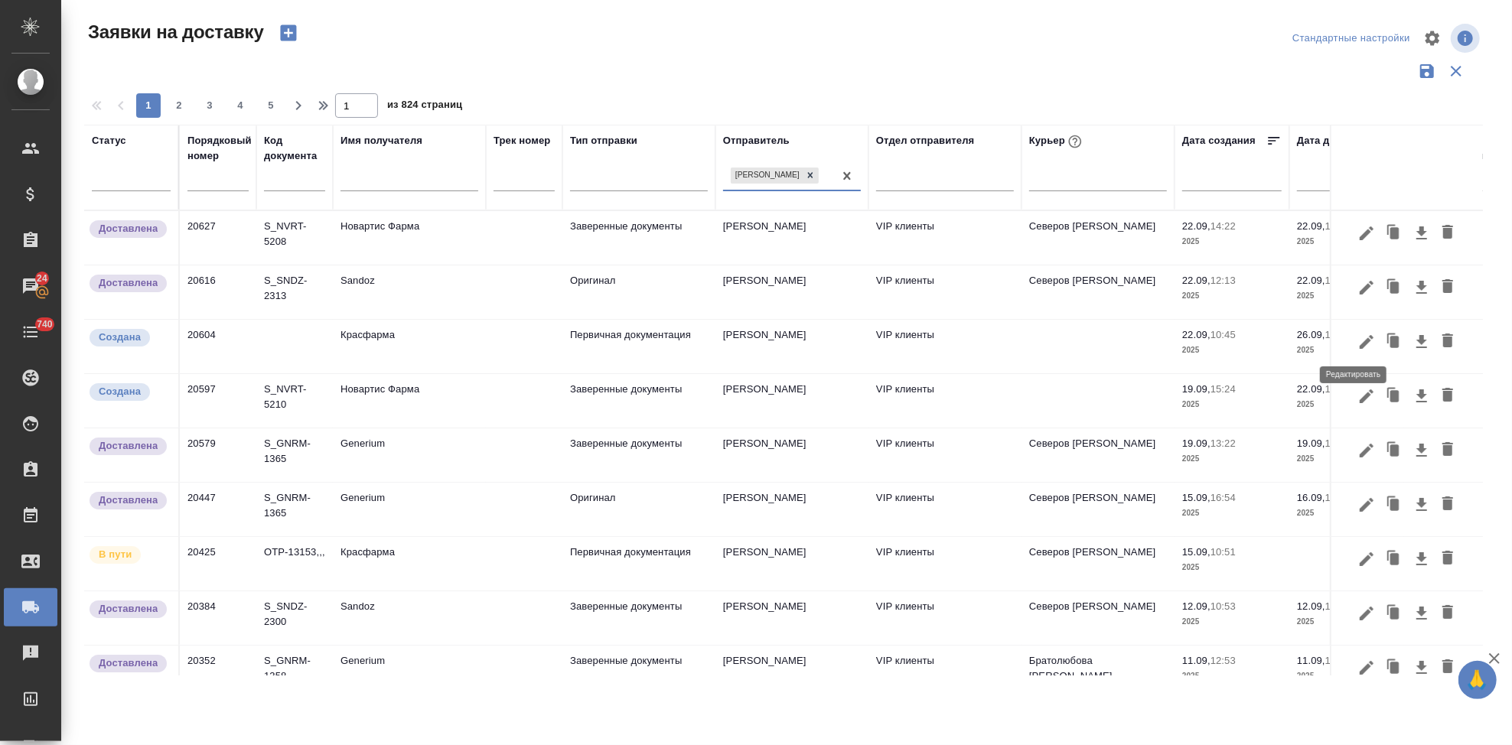
click at [1358, 338] on icon "button" at bounding box center [1367, 342] width 18 height 18
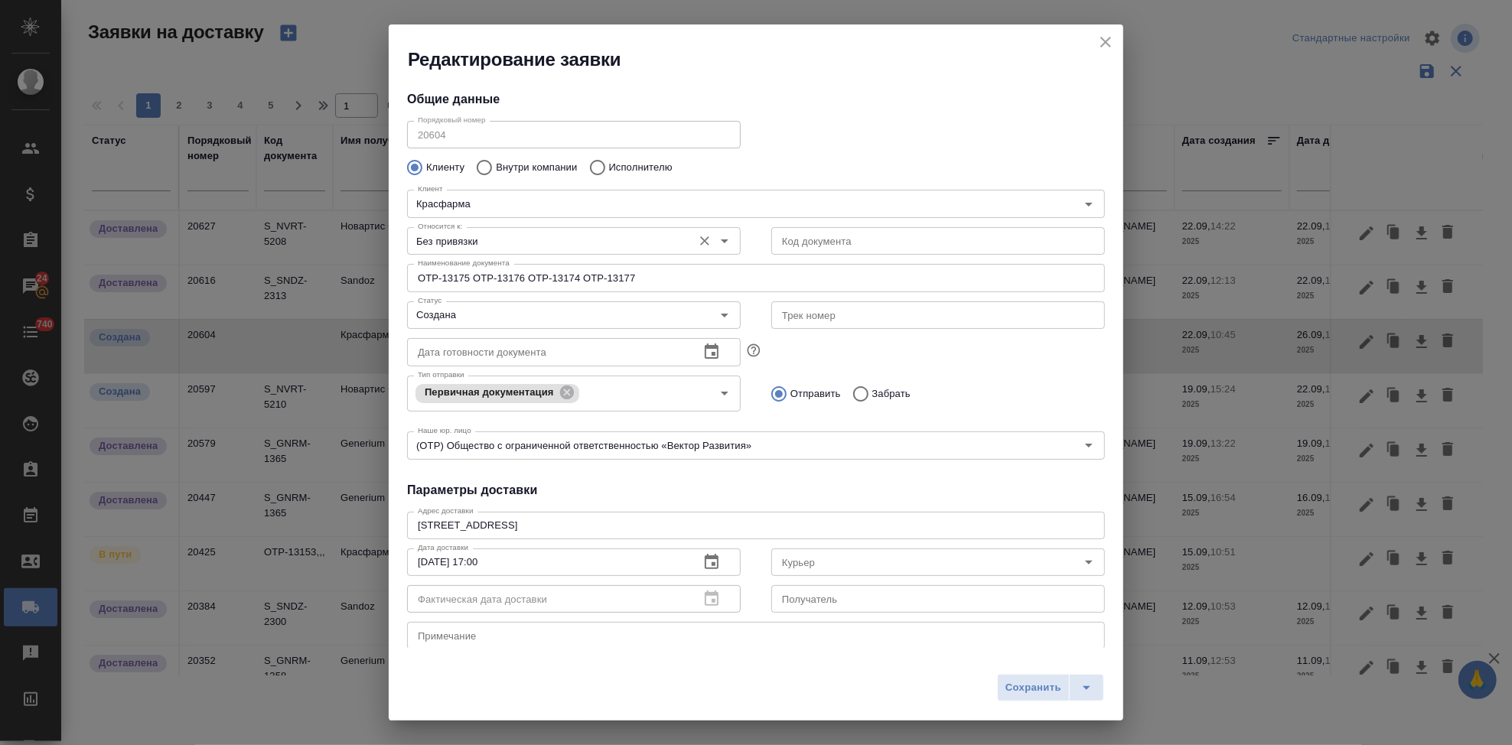
type input "Кузьмина Ксения"
type input "+7 (926) 091 19 79"
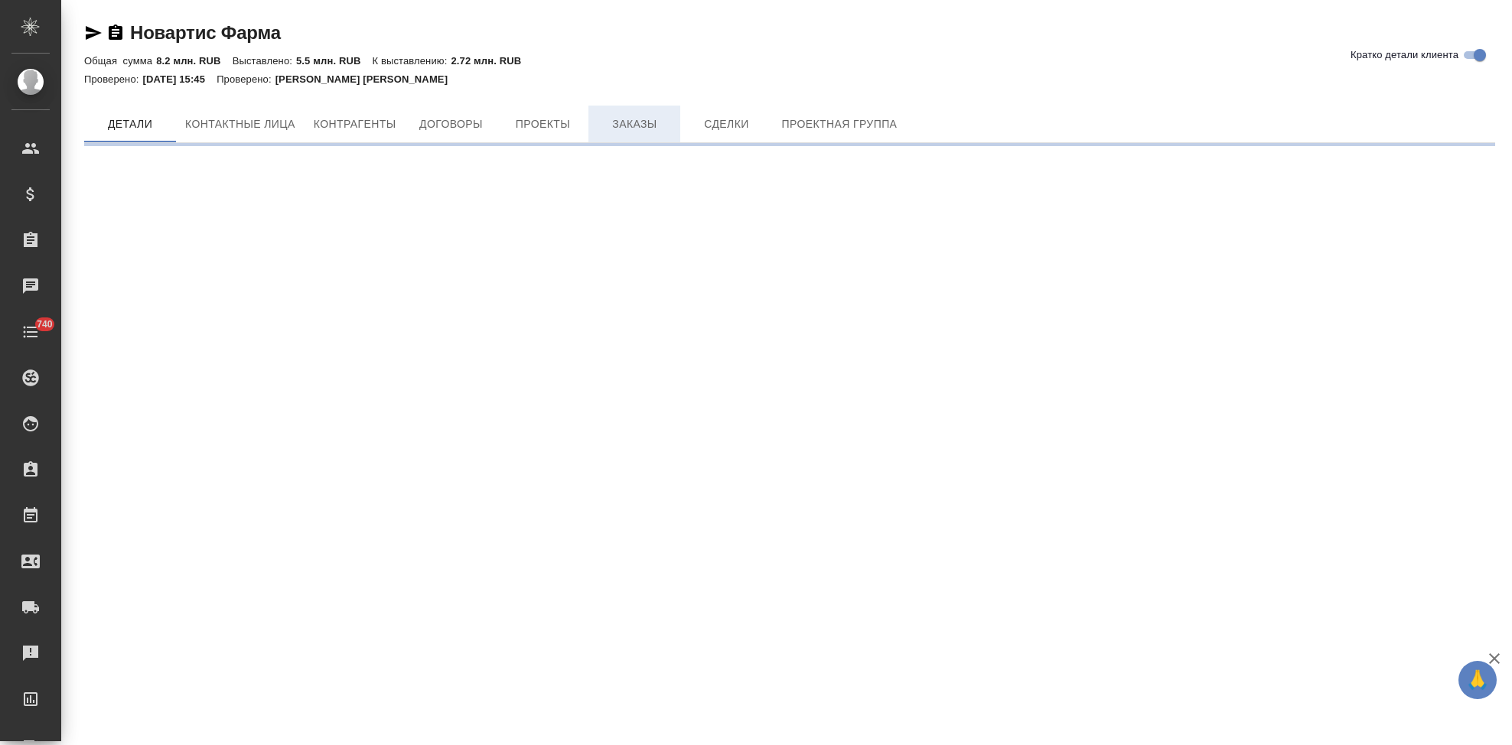
click at [643, 133] on span "Заказы" at bounding box center [634, 124] width 73 height 19
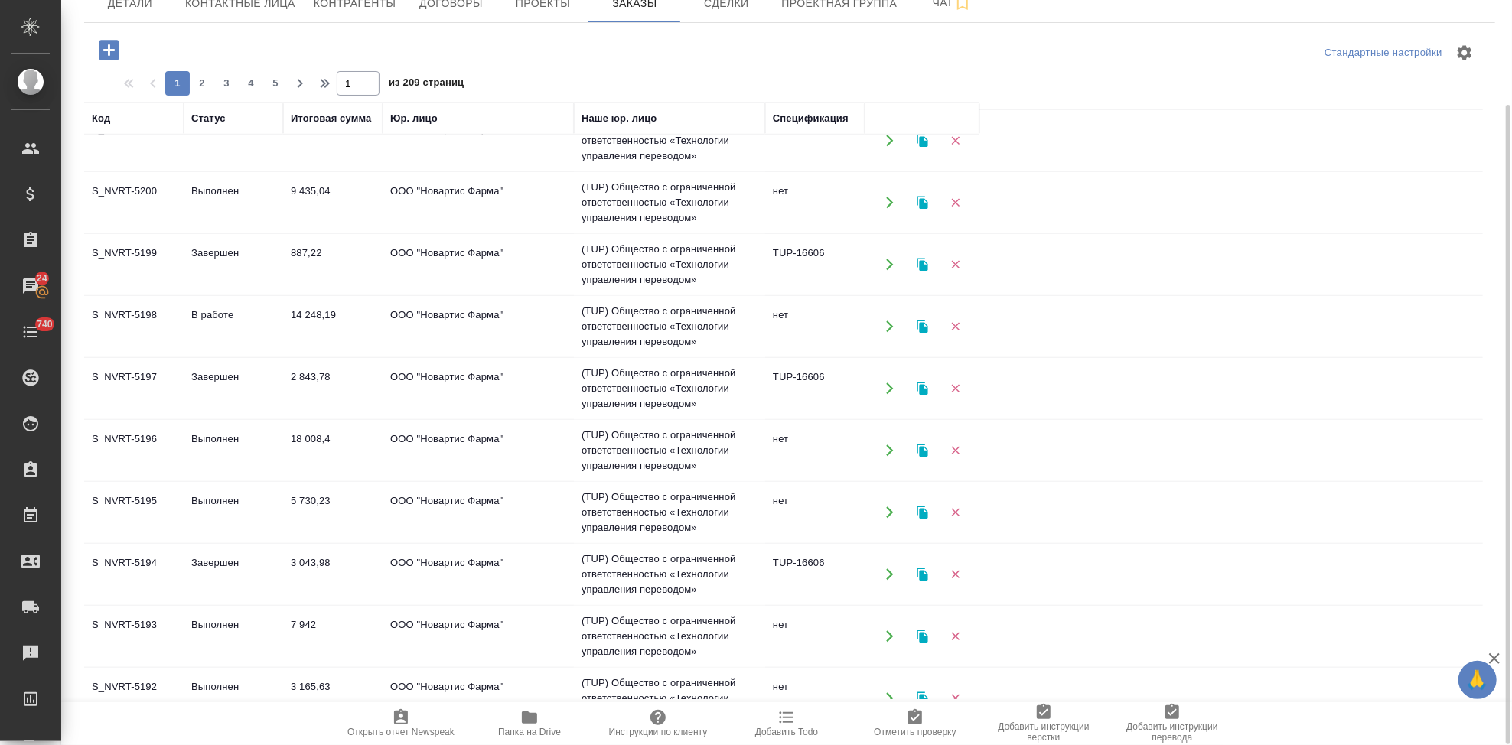
scroll to position [987, 0]
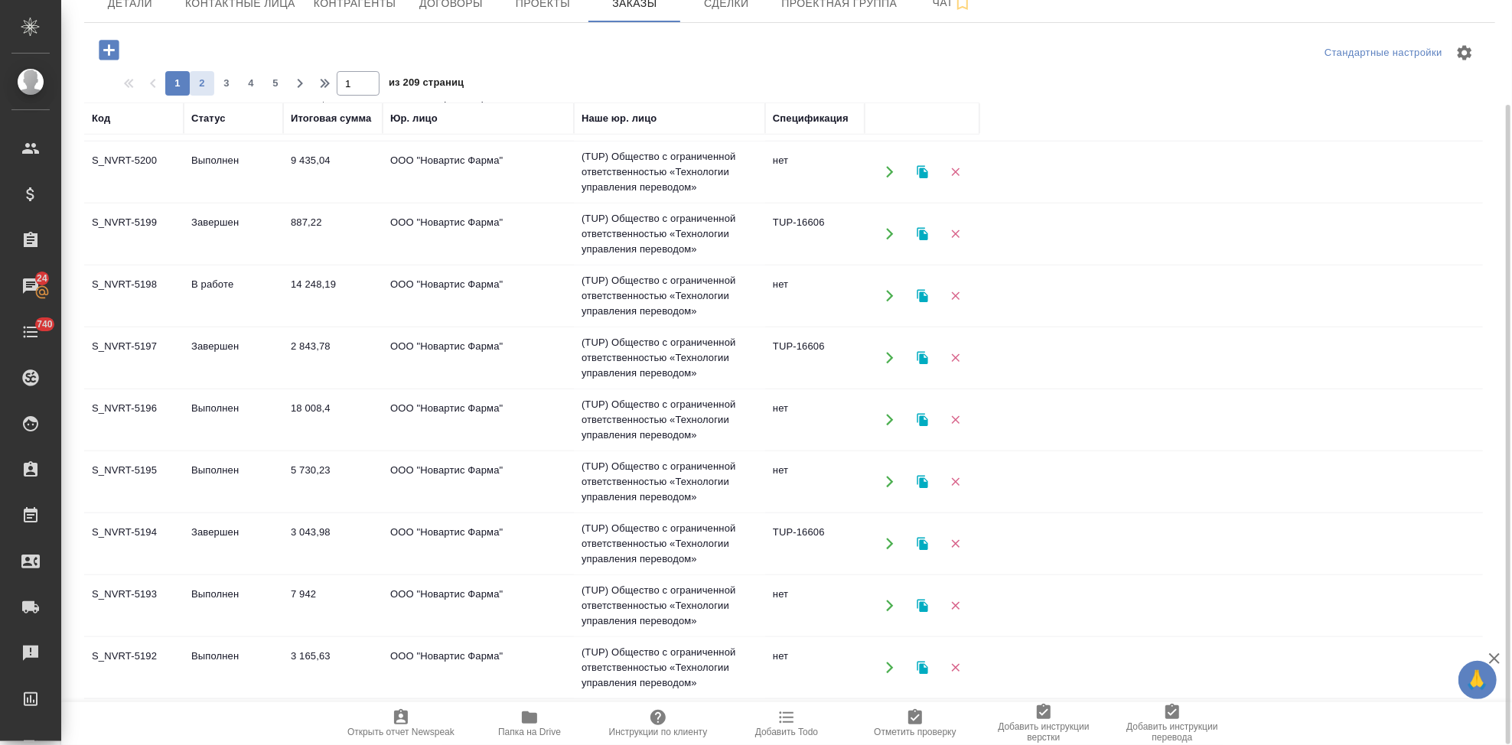
click at [201, 89] on span "2" at bounding box center [202, 83] width 24 height 15
type input "2"
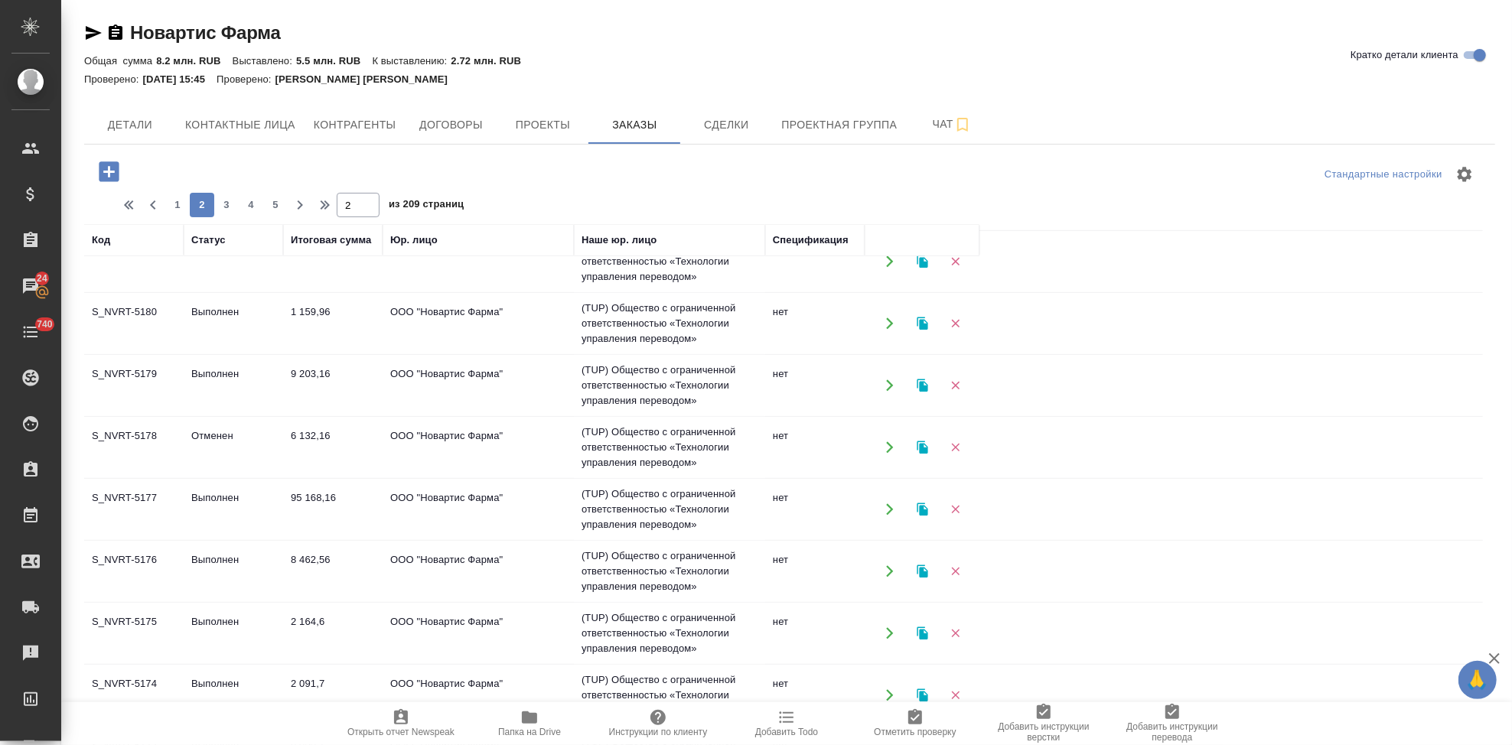
scroll to position [561, 0]
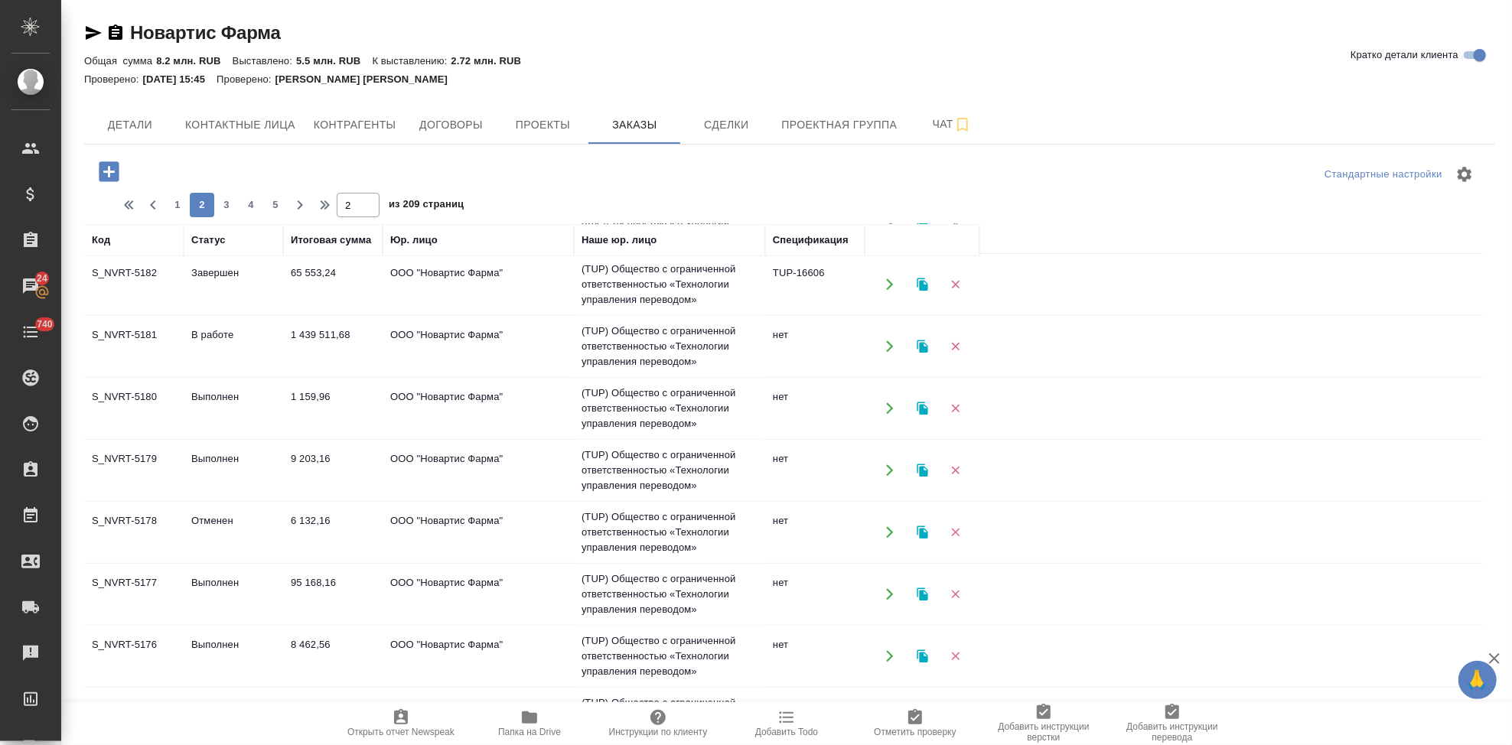
click at [208, 340] on td "В работе" at bounding box center [233, 347] width 99 height 54
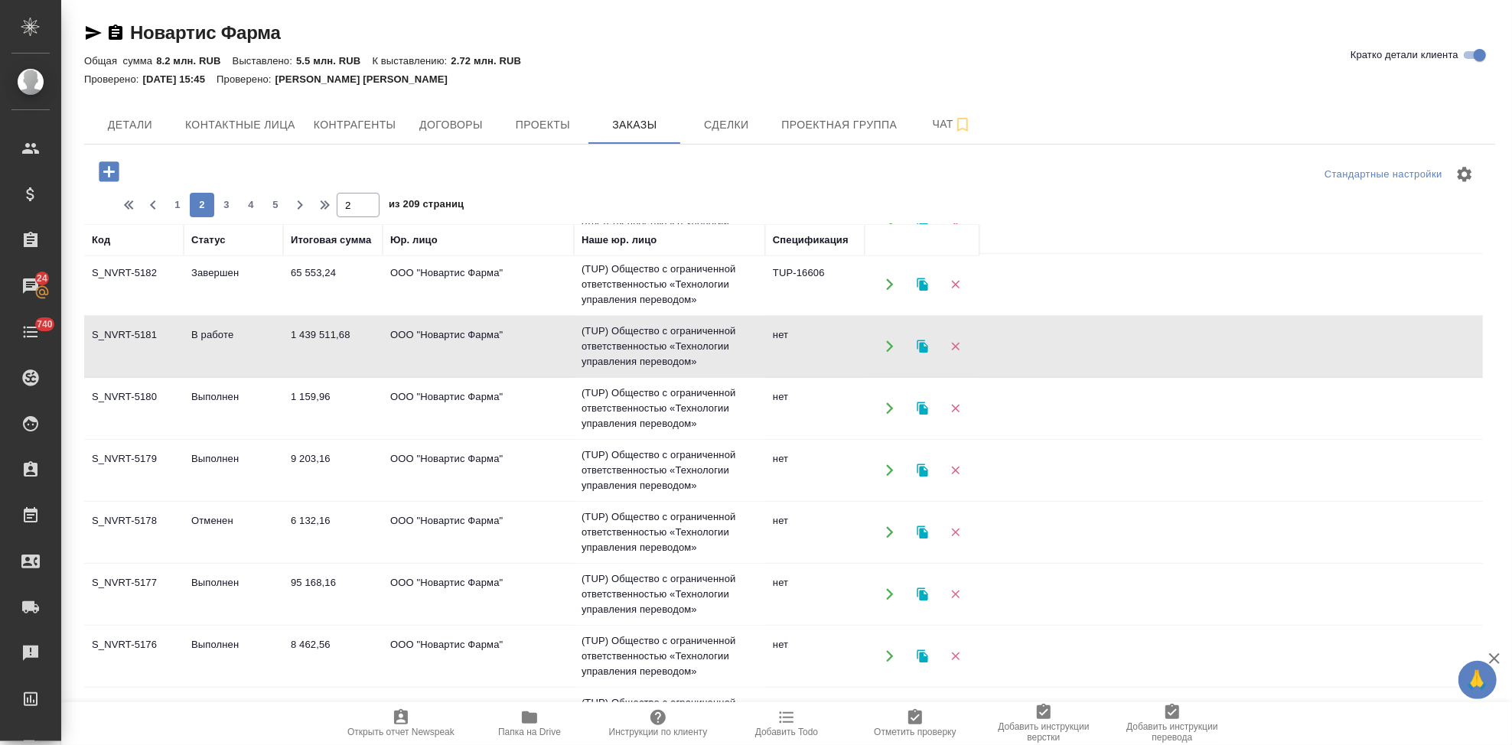
click at [208, 340] on td "В работе" at bounding box center [233, 347] width 99 height 54
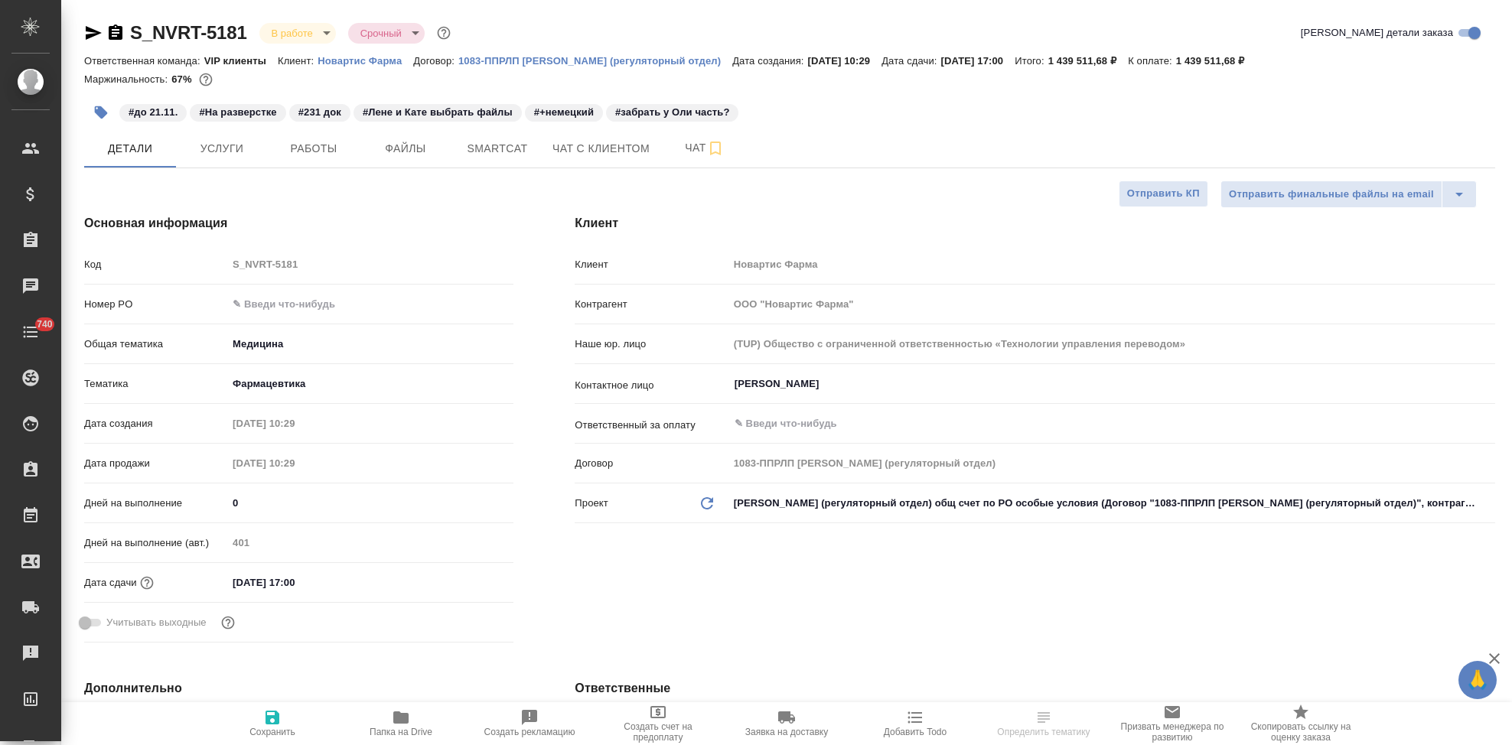
select select "RU"
click at [672, 152] on span "Чат" at bounding box center [704, 148] width 73 height 19
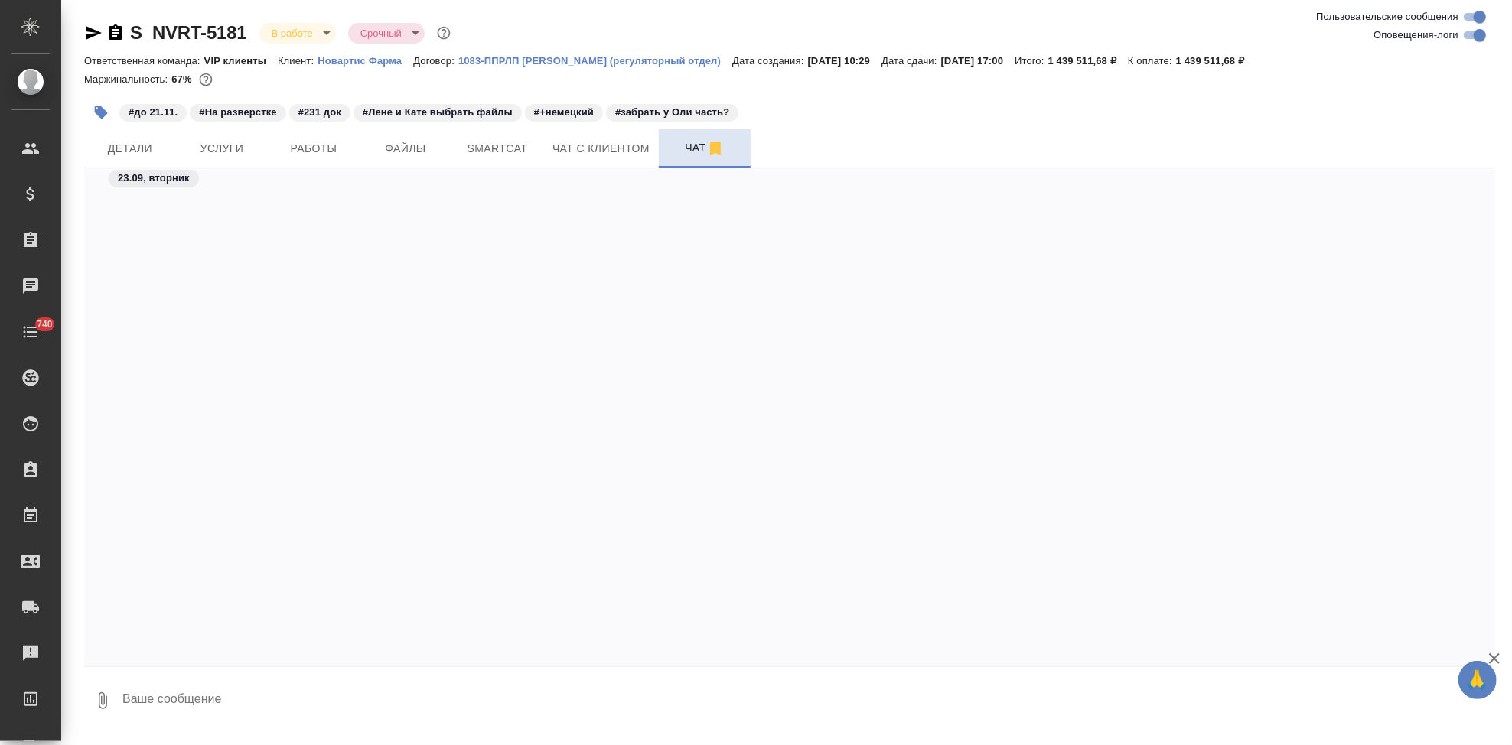
scroll to position [410948, 0]
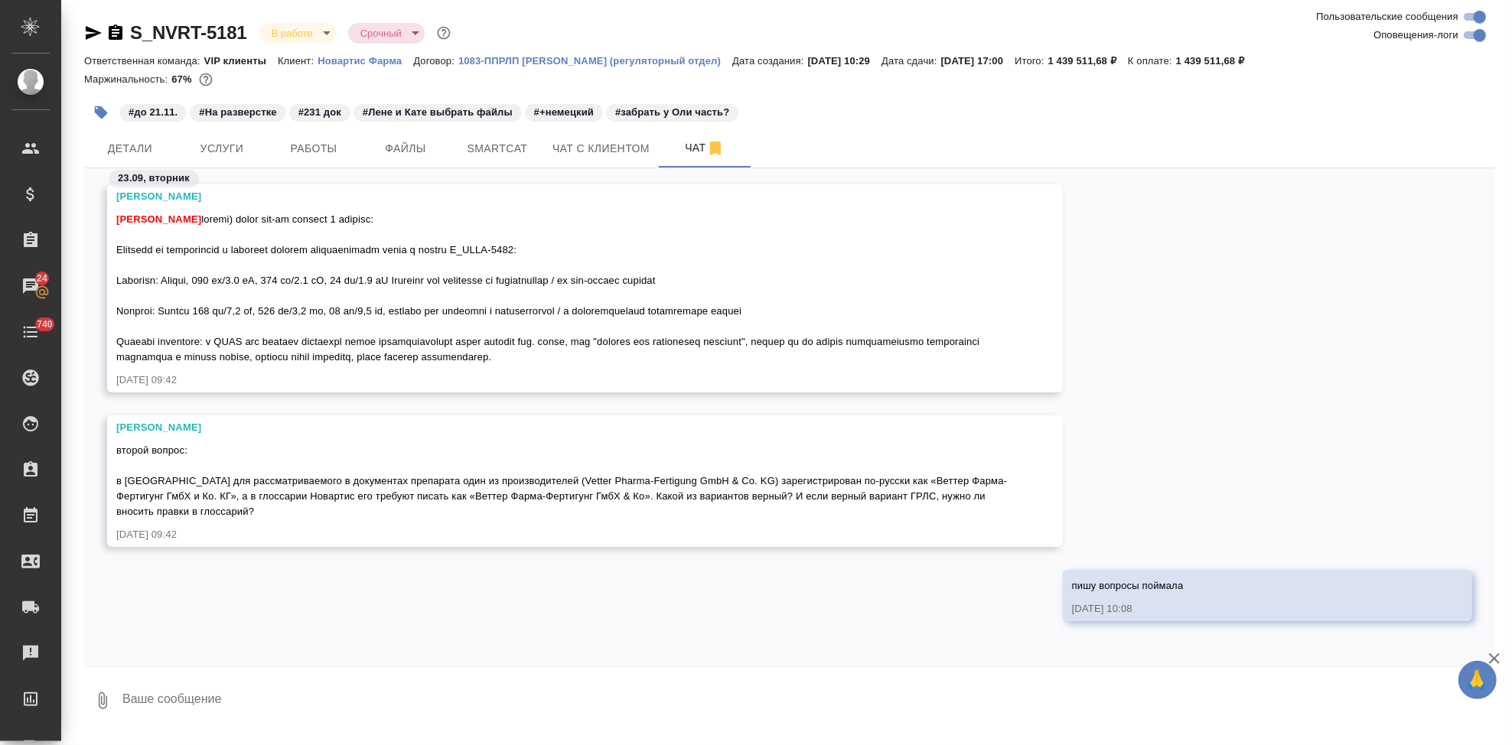
click at [316, 703] on textarea at bounding box center [808, 701] width 1375 height 52
paste textarea "Переводим, как в ГРЛС - "раствор для подкожного введения". Адрес площадки перев…"
type textarea "ответ "Переводим, как в ГРЛС - "раствор для подкожного введения". Адрес площадк…"
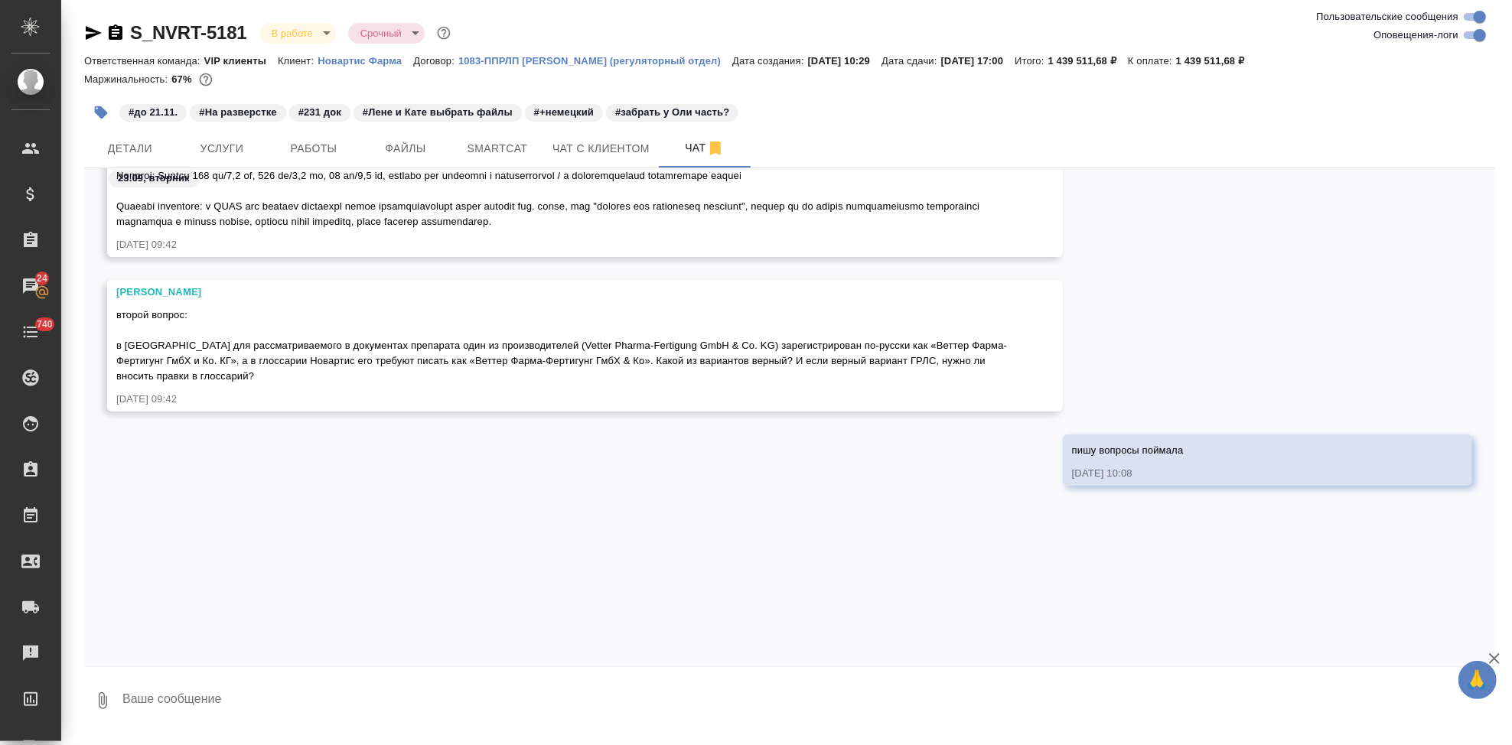
type textarea """
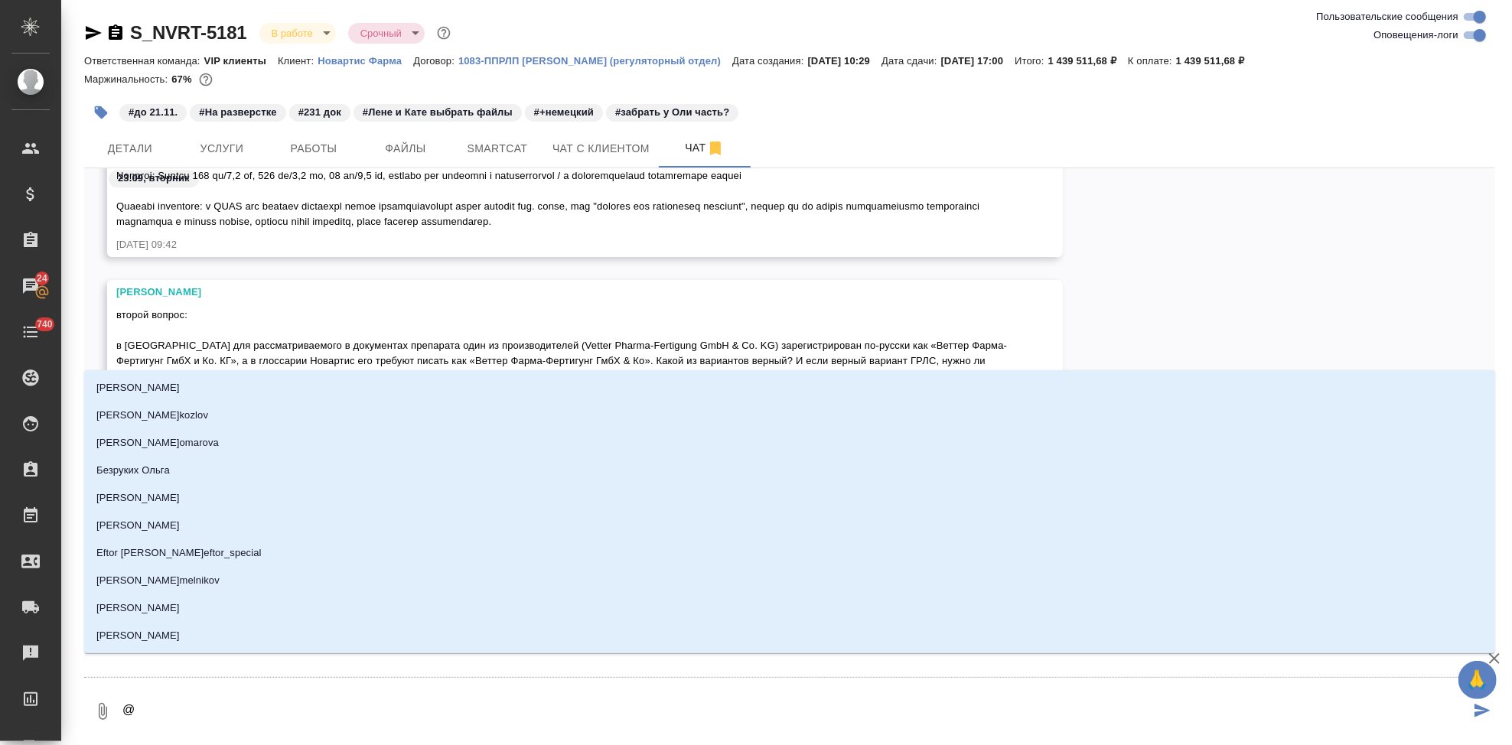
type textarea "@г"
type input "г"
type textarea "@гр"
type input "гр"
type textarea "@гра"
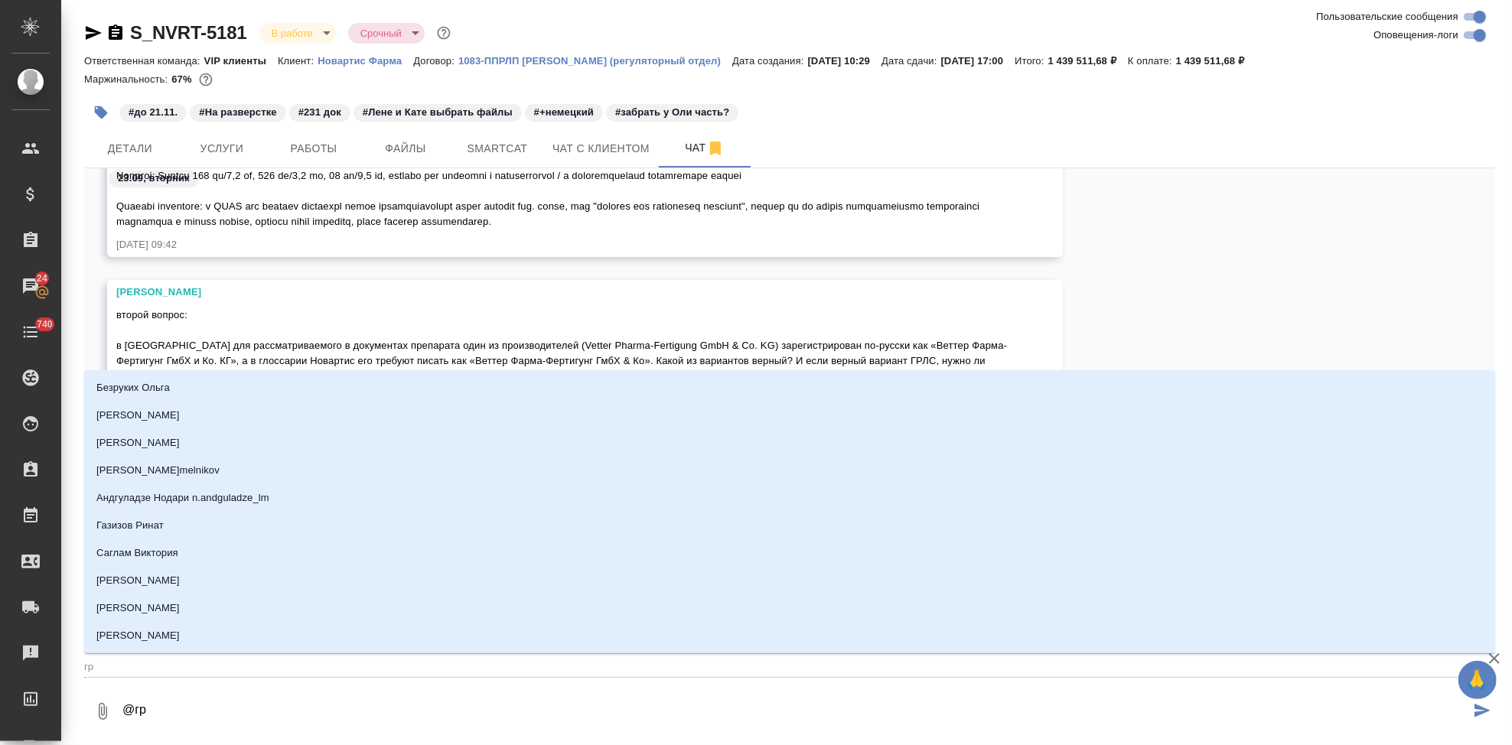
type input "гра"
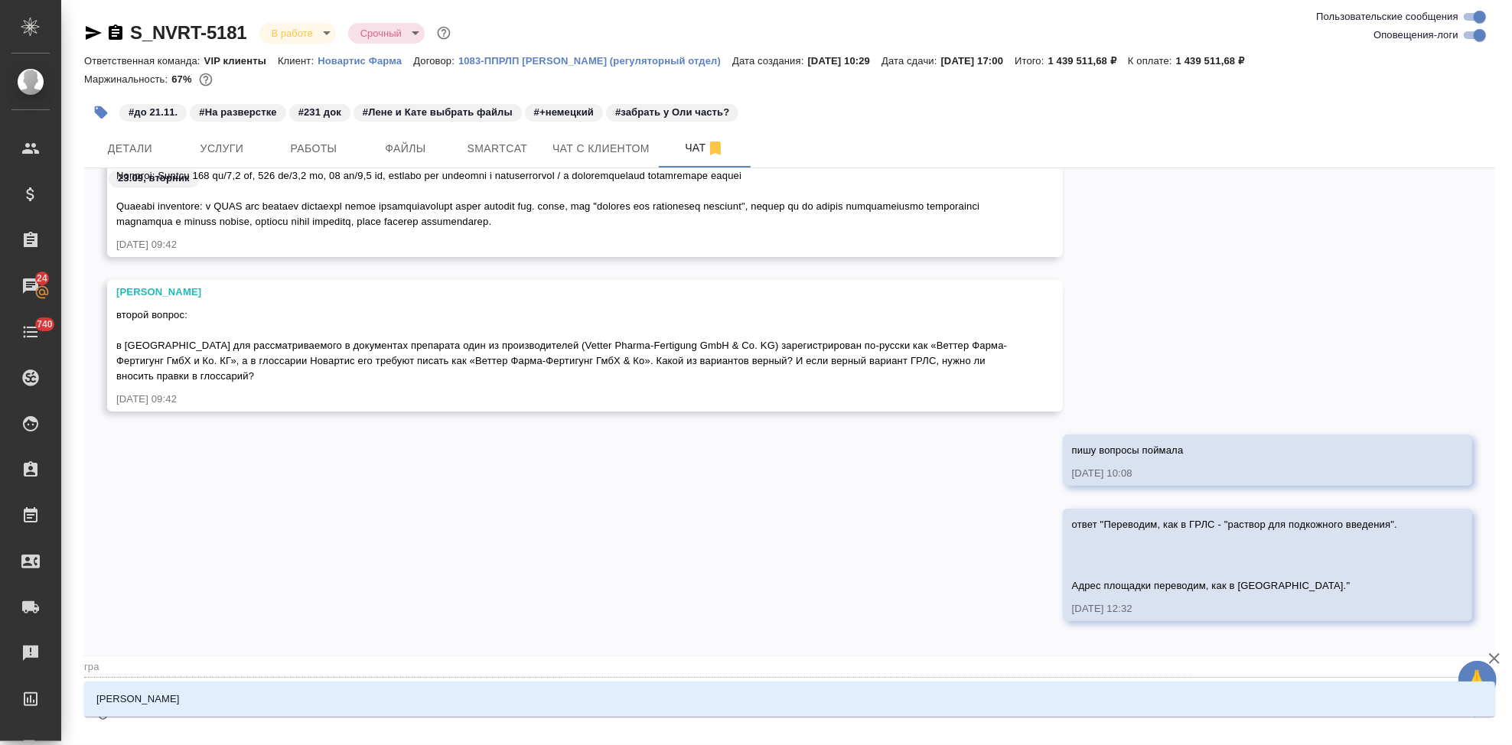
type textarea "@граб"
type input "граб"
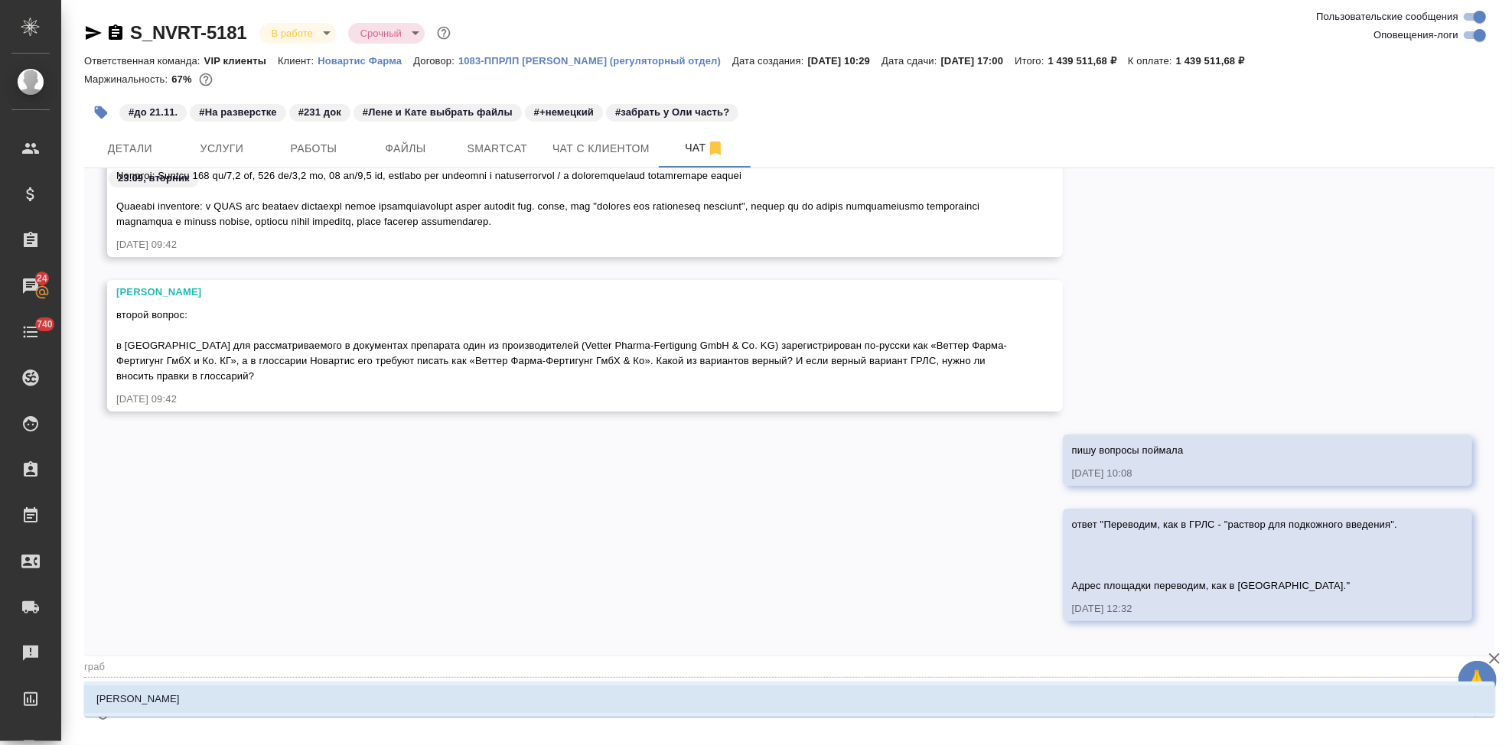
click at [280, 698] on li "[PERSON_NAME]" at bounding box center [789, 700] width 1411 height 28
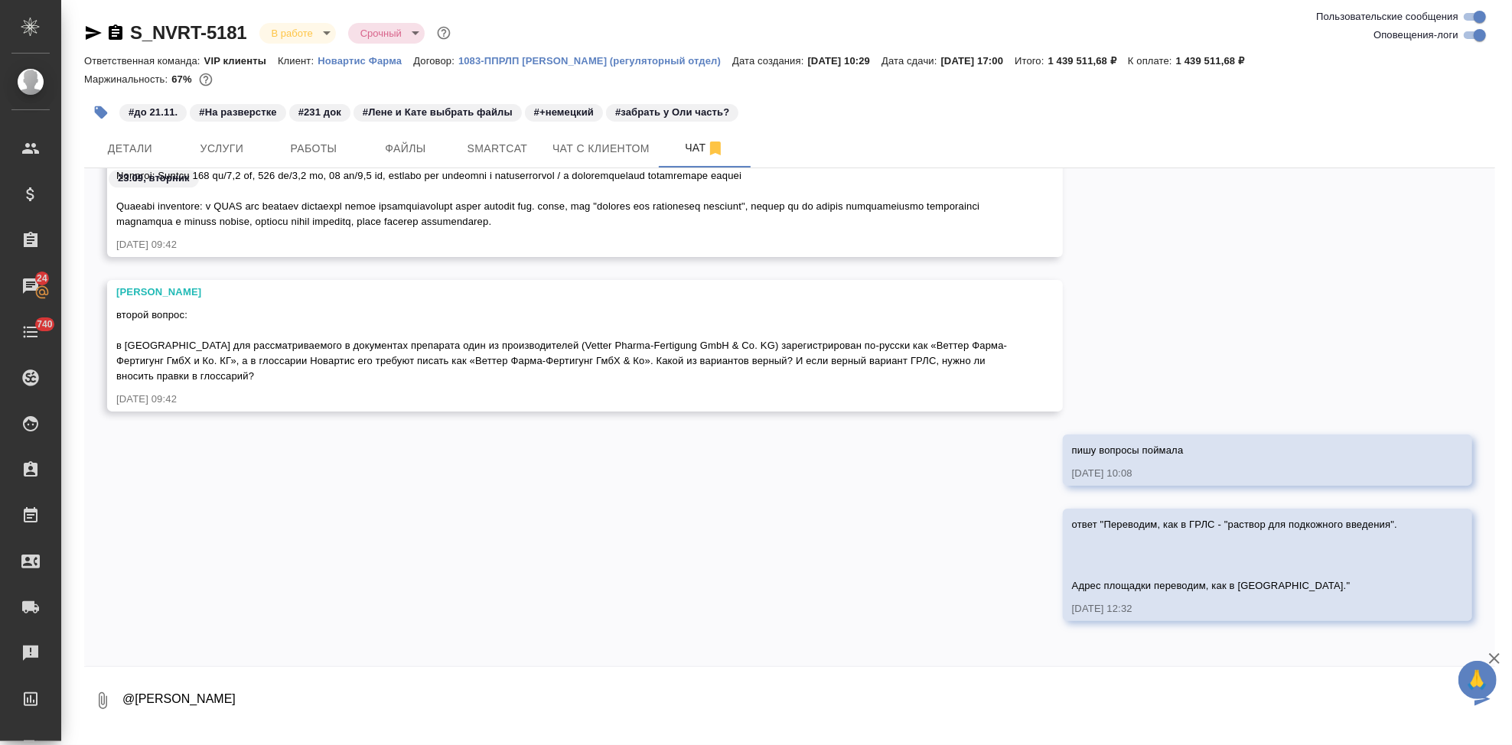
type textarea "@Грабко Мария"
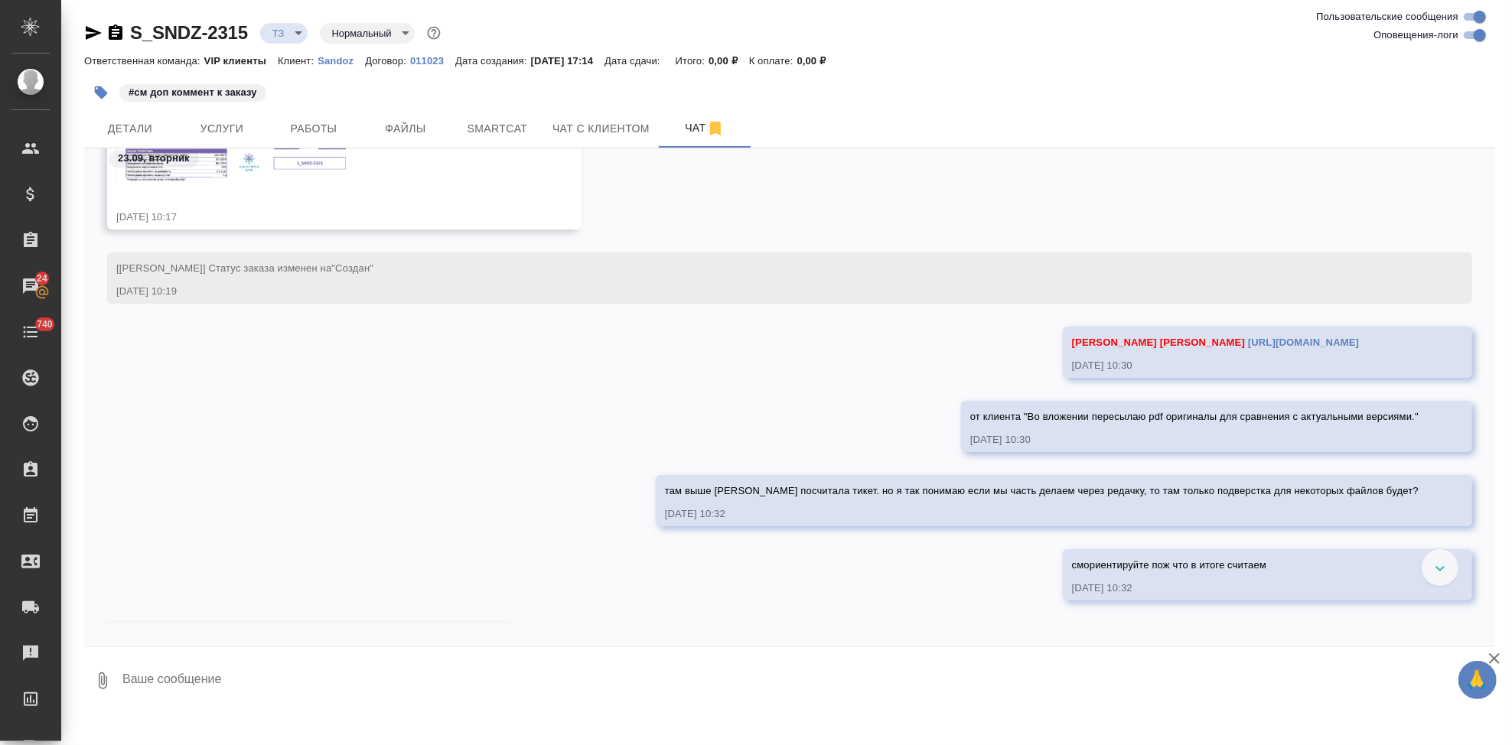
scroll to position [12675, 0]
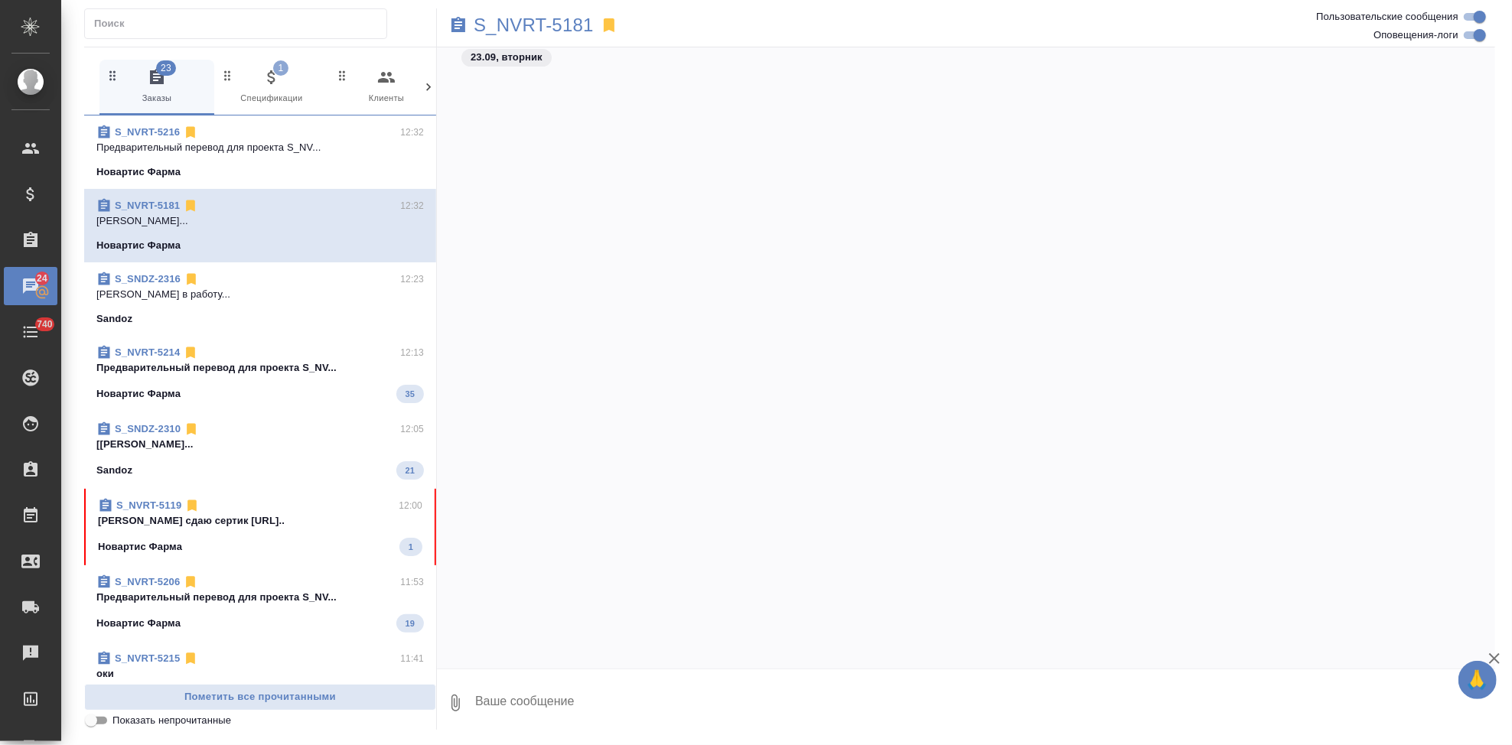
scroll to position [136101, 0]
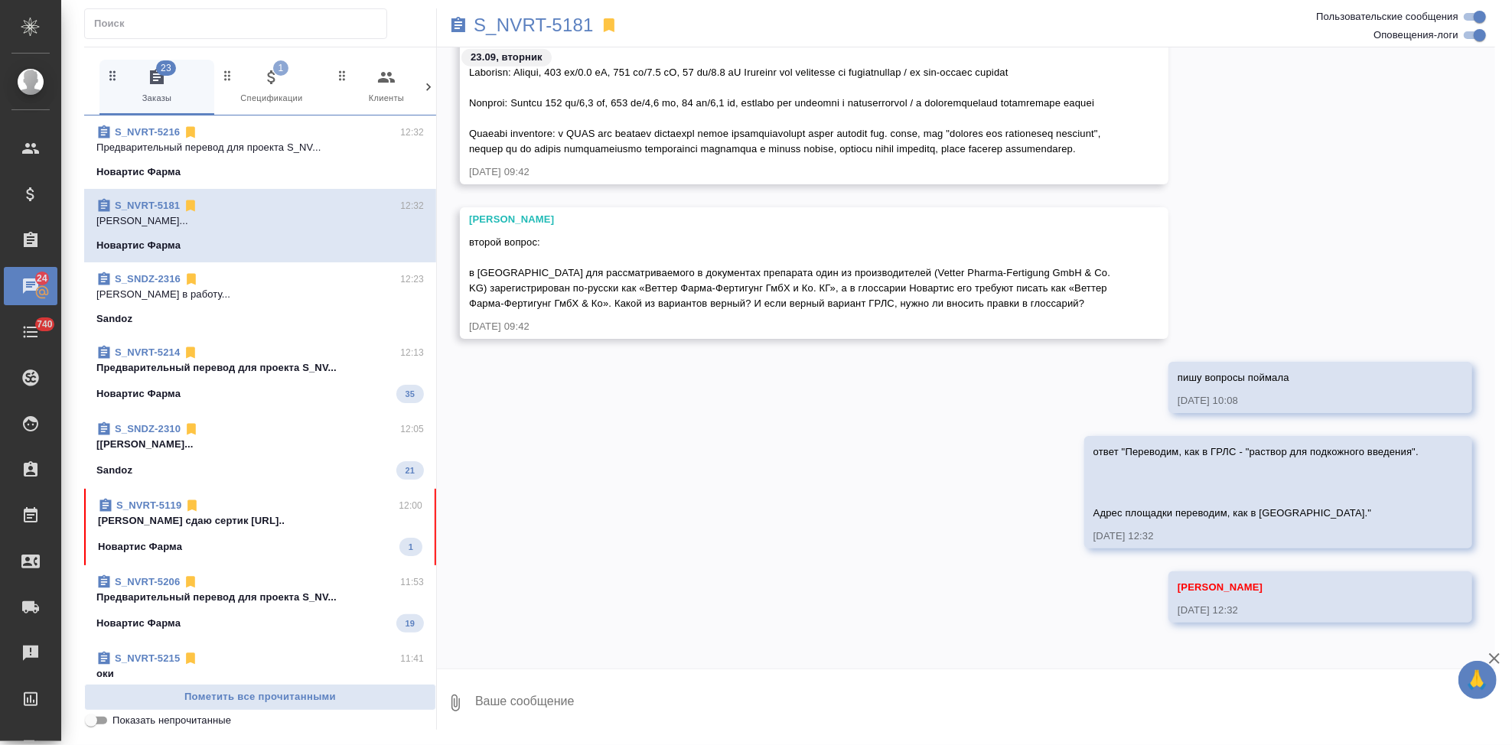
click at [203, 527] on p "[PERSON_NAME] сдаю сертик [URL].." at bounding box center [260, 521] width 324 height 15
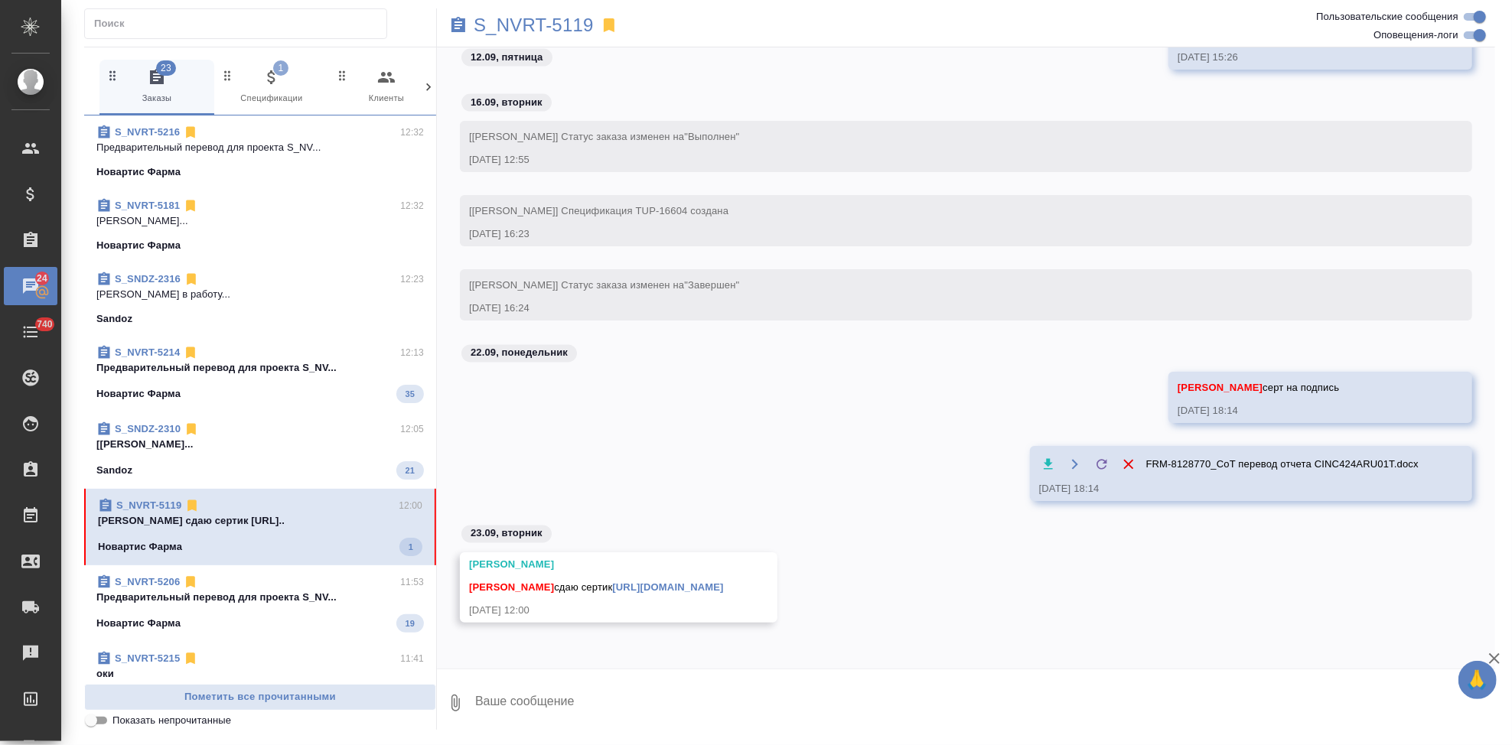
scroll to position [33413, 0]
drag, startPoint x: 584, startPoint y: 684, endPoint x: 615, endPoint y: 700, distance: 34.9
click at [583, 684] on textarea at bounding box center [985, 703] width 1022 height 52
type textarea "о спасибушки, сдаюсь"
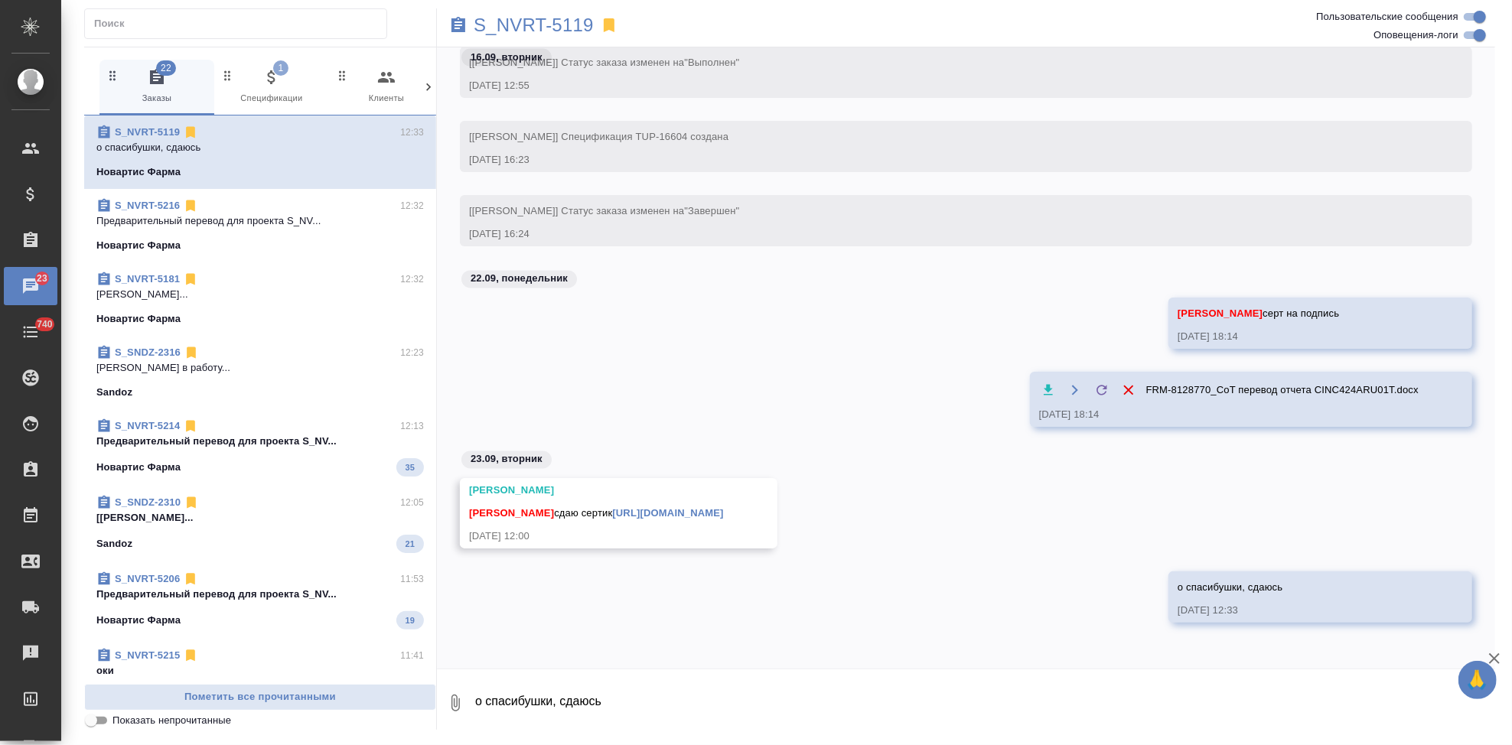
click at [723, 511] on link "[URL][DOMAIN_NAME]" at bounding box center [667, 512] width 111 height 11
